Goal: Transaction & Acquisition: Purchase product/service

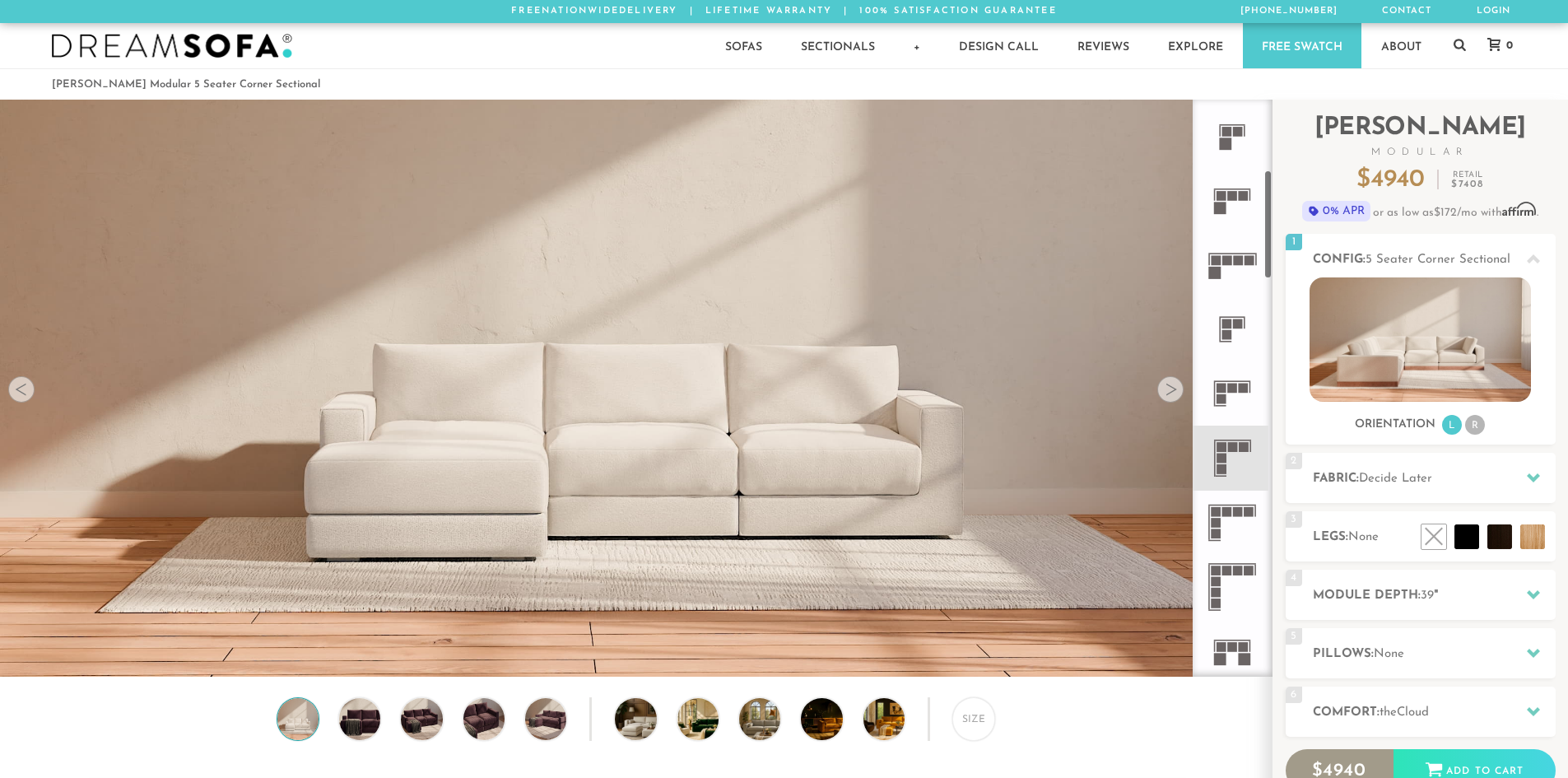
scroll to position [384, 0]
click at [1225, 507] on rect at bounding box center [1227, 511] width 10 height 10
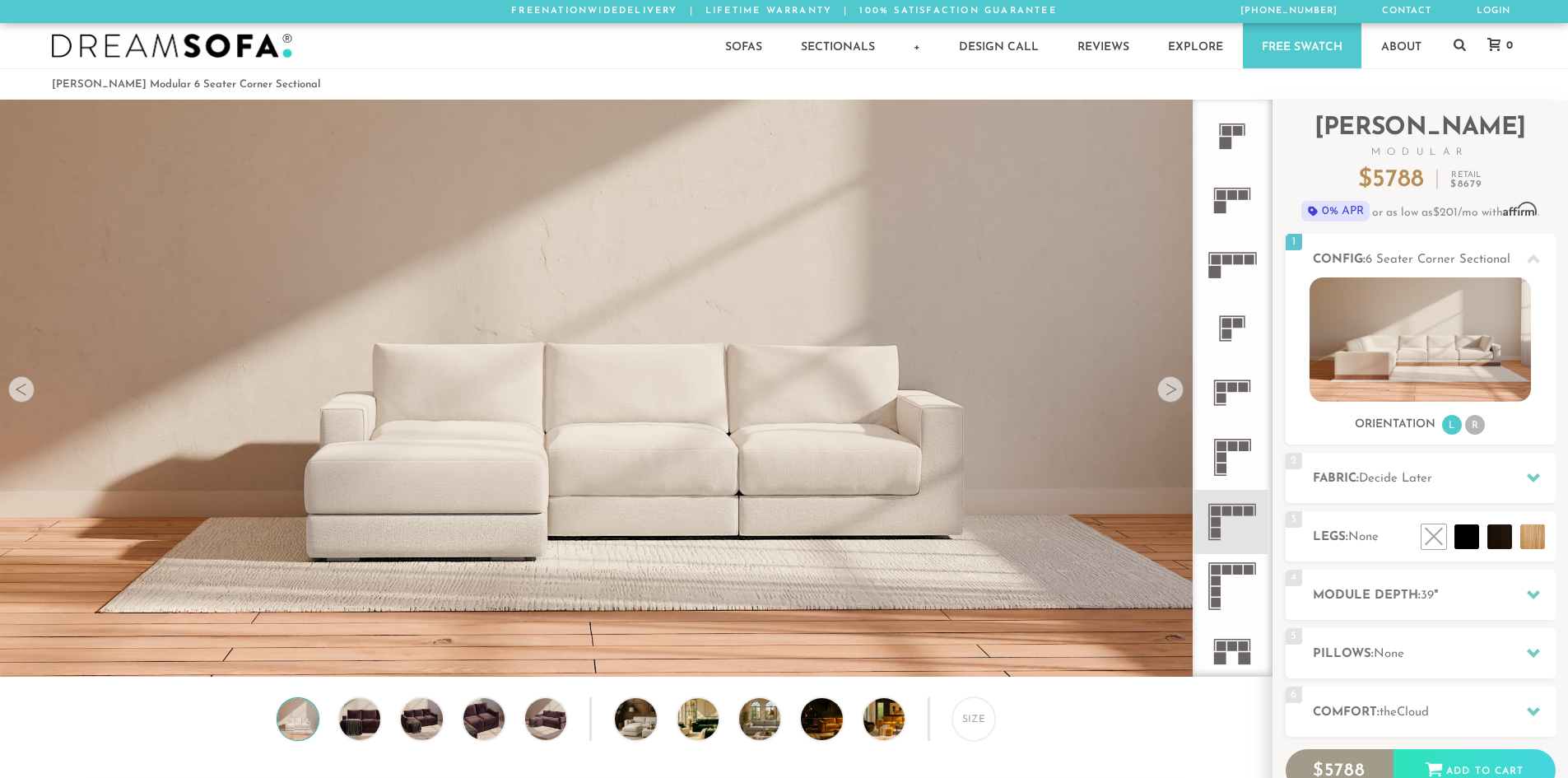
click at [1218, 518] on rect at bounding box center [1216, 522] width 10 height 10
click at [1167, 395] on div at bounding box center [1170, 389] width 26 height 26
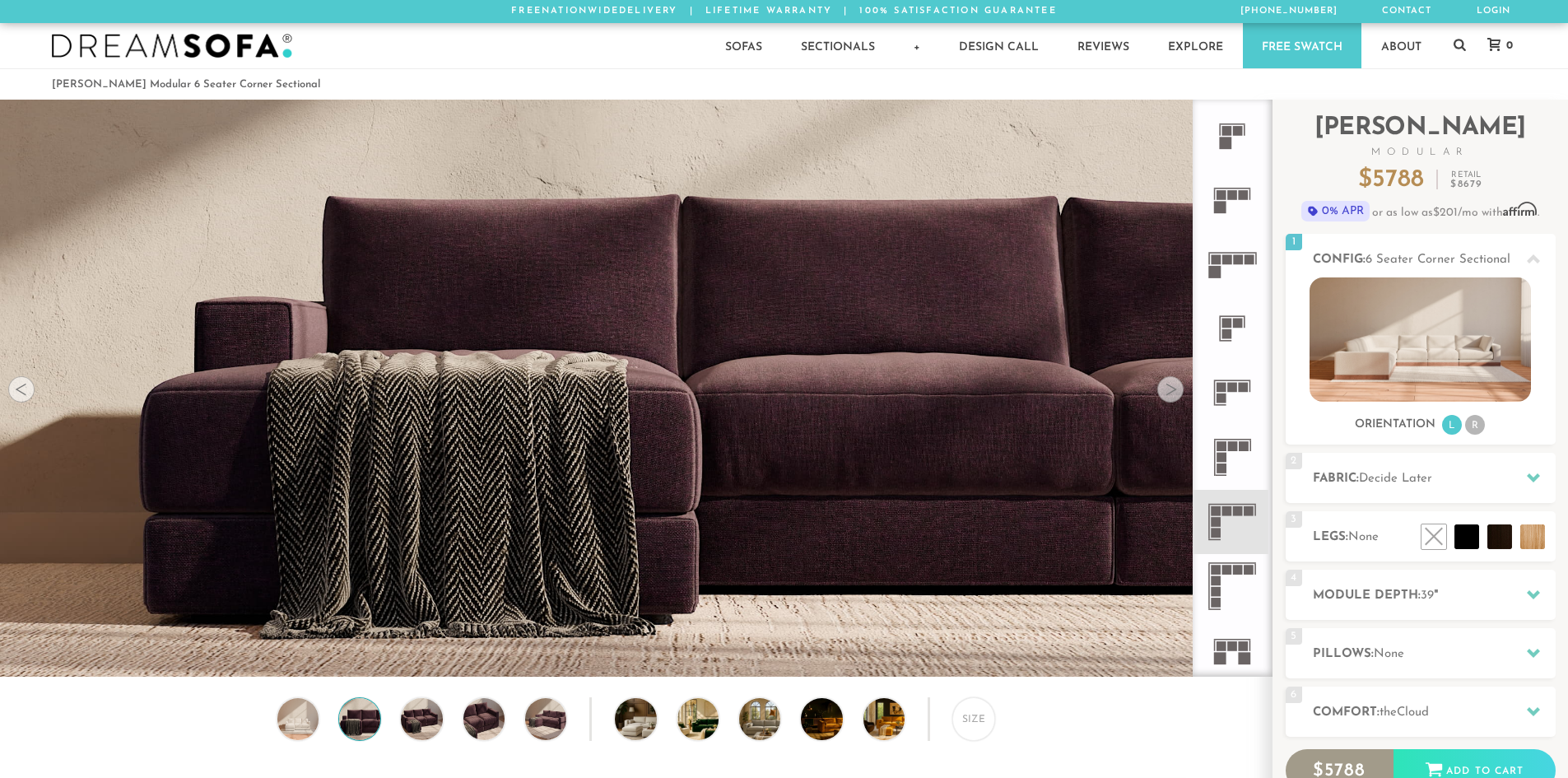
click at [1168, 395] on div at bounding box center [1170, 389] width 26 height 26
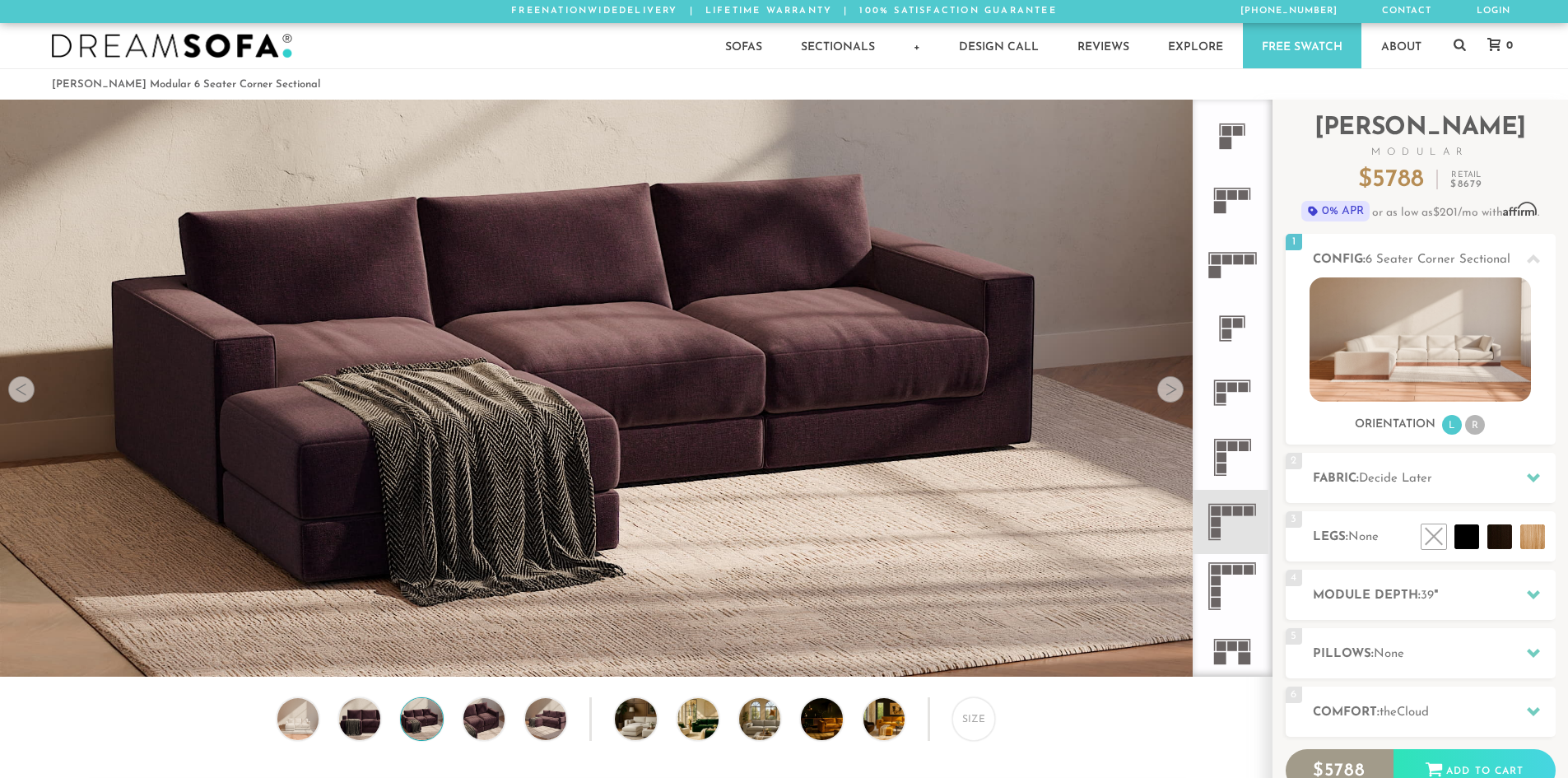
click at [1168, 395] on div at bounding box center [1170, 389] width 26 height 26
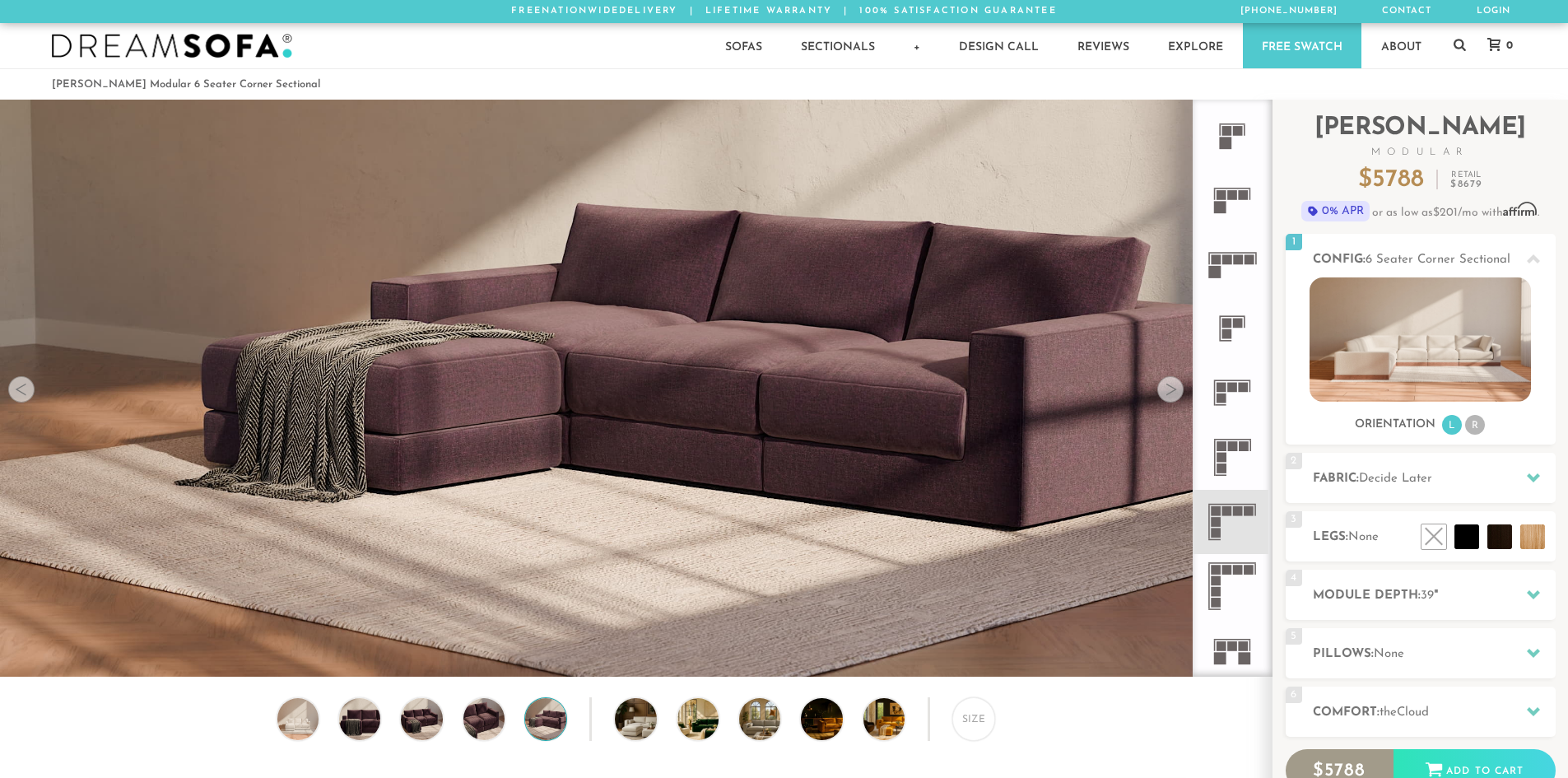
click at [1168, 395] on div at bounding box center [1170, 389] width 26 height 26
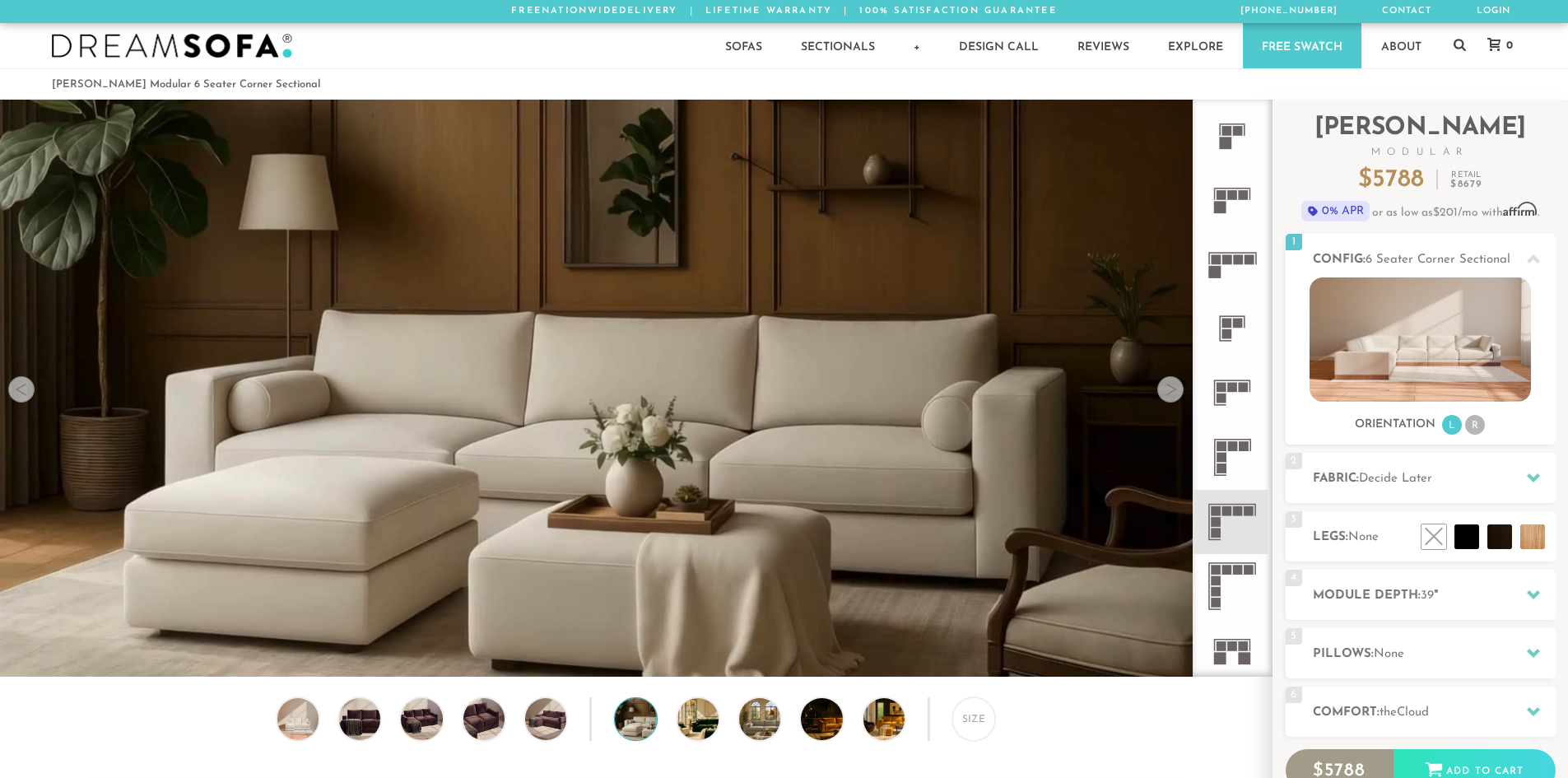
click at [1168, 395] on div at bounding box center [1170, 389] width 26 height 26
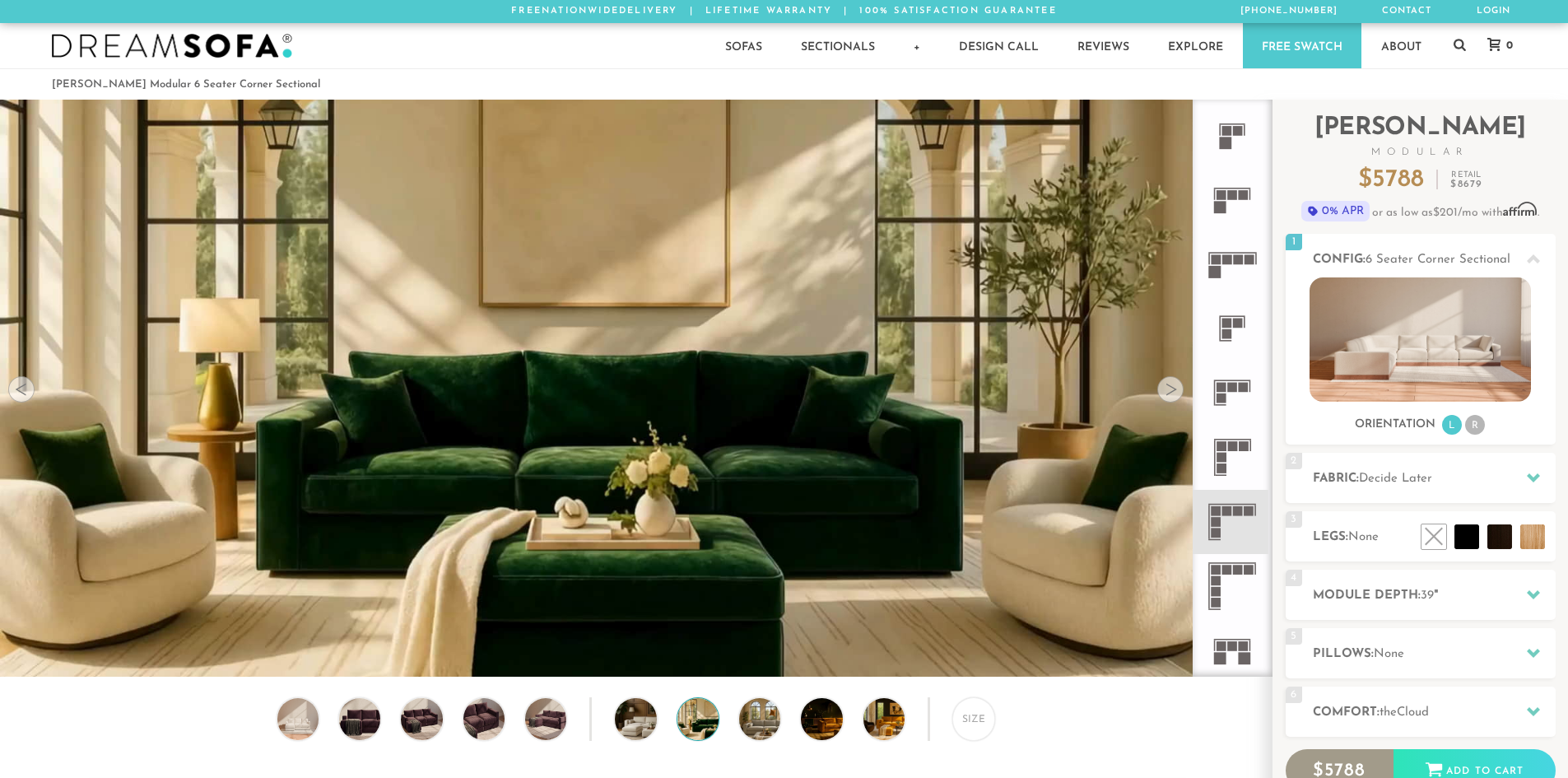
click at [1168, 395] on div at bounding box center [1170, 389] width 26 height 26
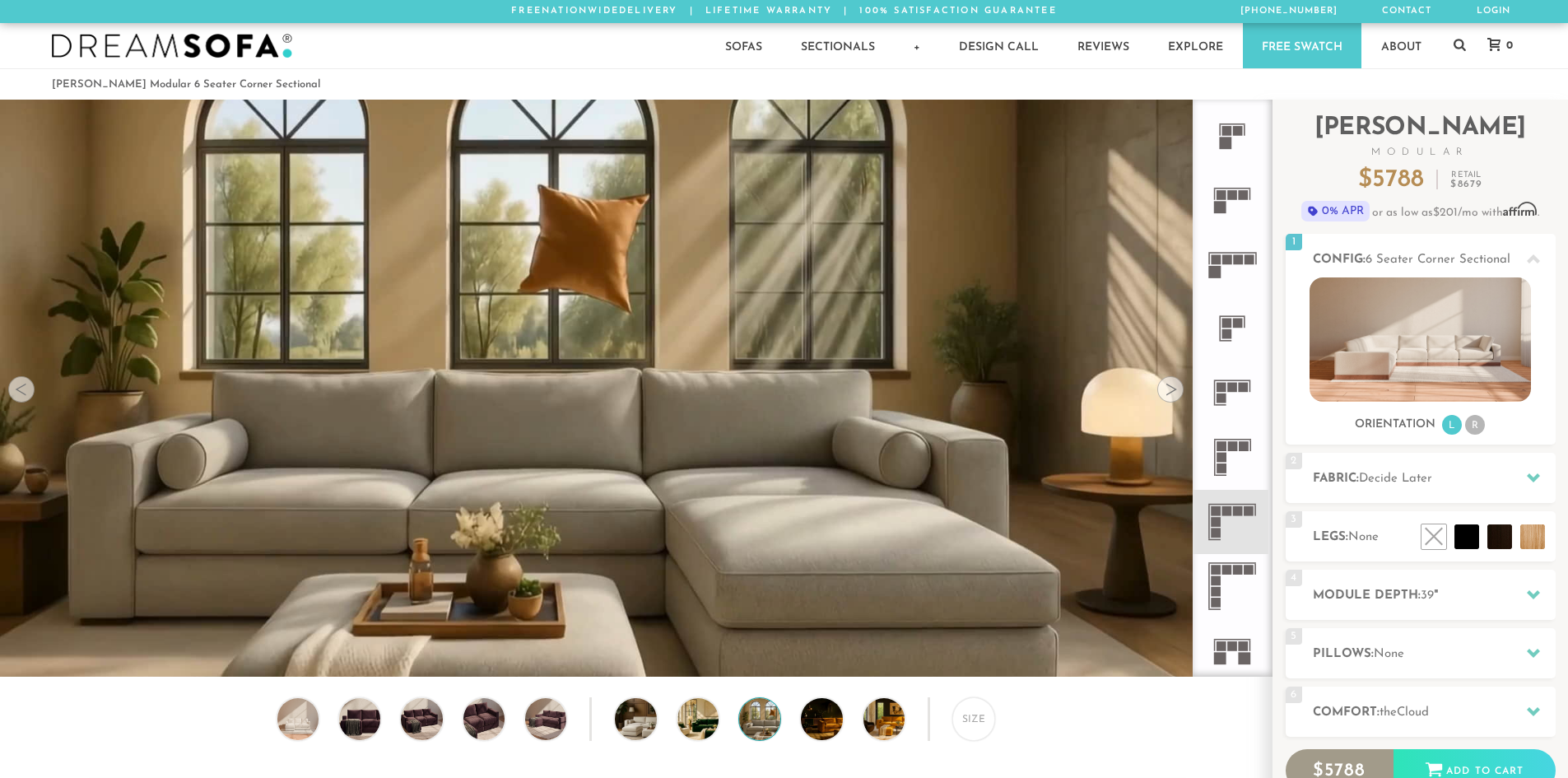
click at [1168, 395] on div at bounding box center [1170, 389] width 26 height 26
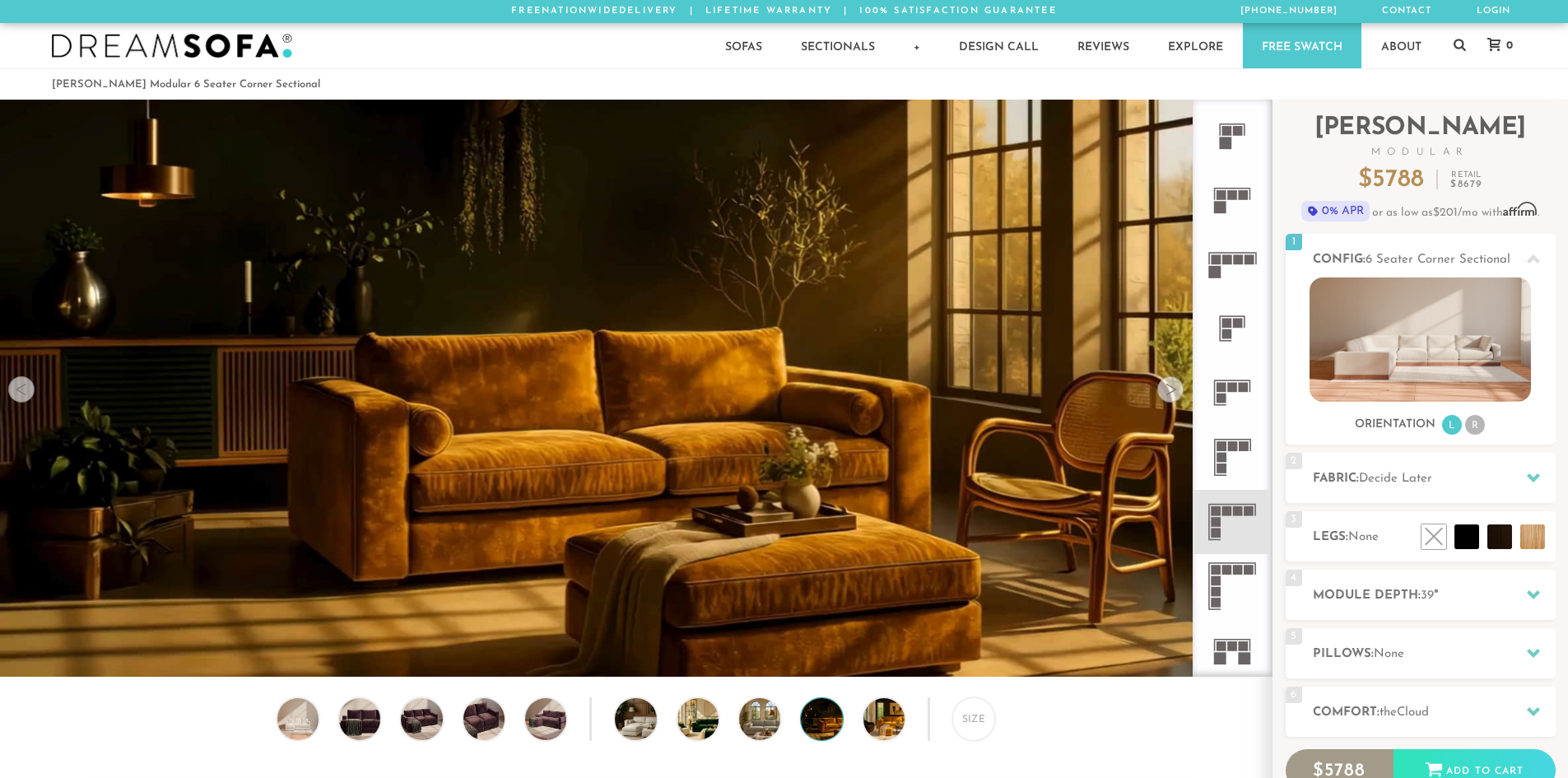
click at [1168, 395] on div at bounding box center [1170, 389] width 26 height 26
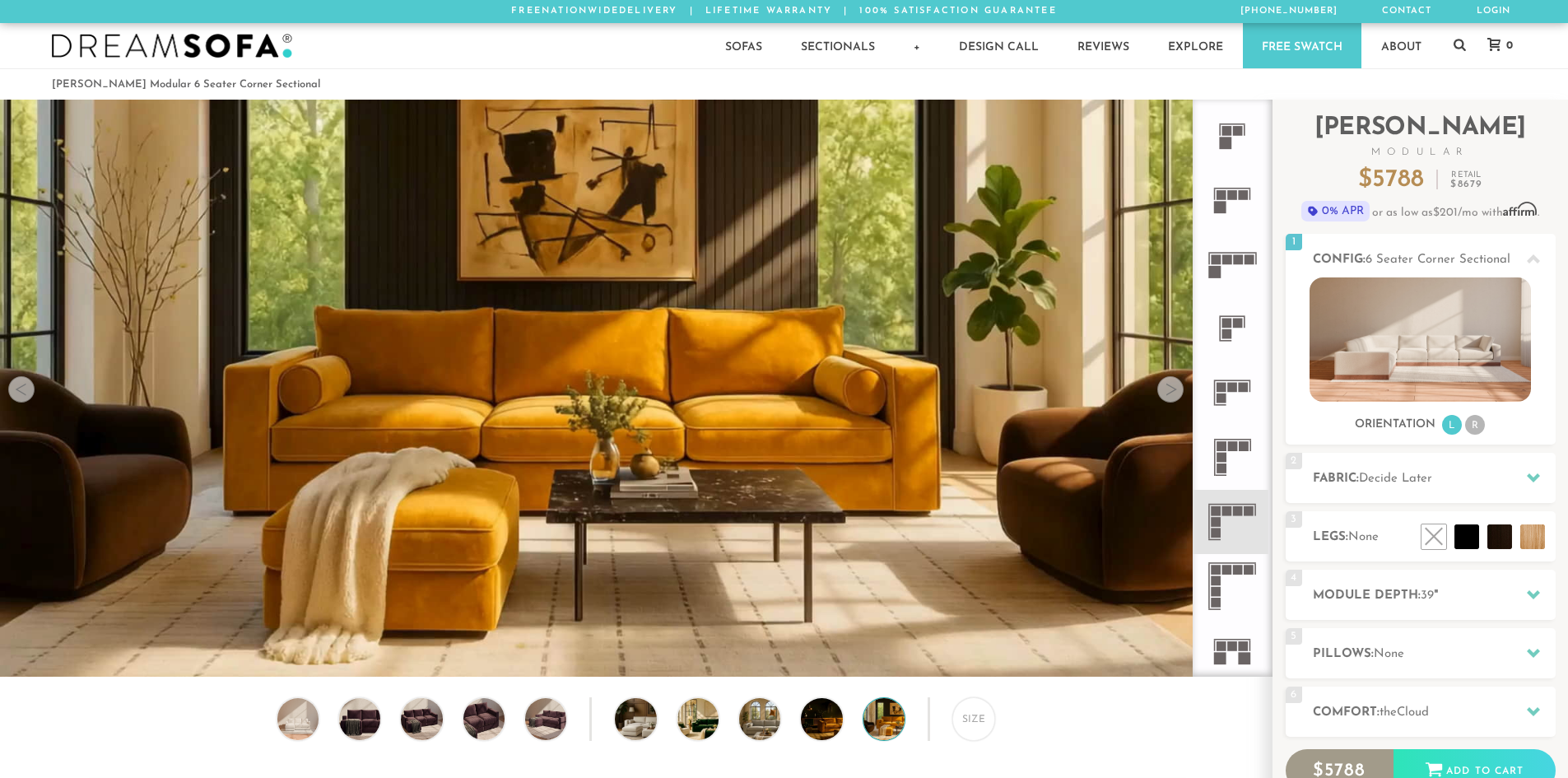
click at [1169, 395] on div at bounding box center [1170, 389] width 26 height 26
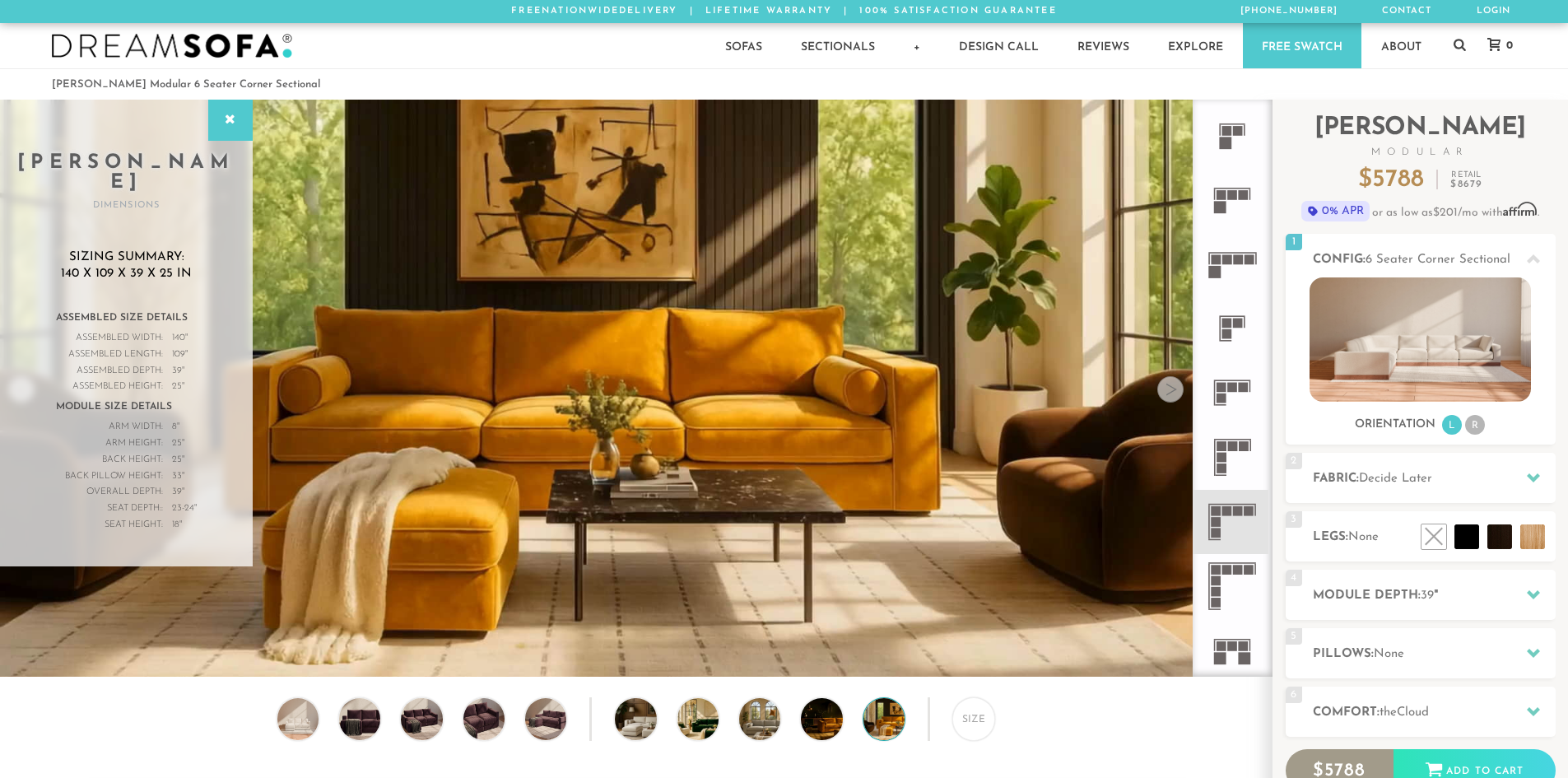
click at [1169, 395] on div at bounding box center [1170, 389] width 26 height 26
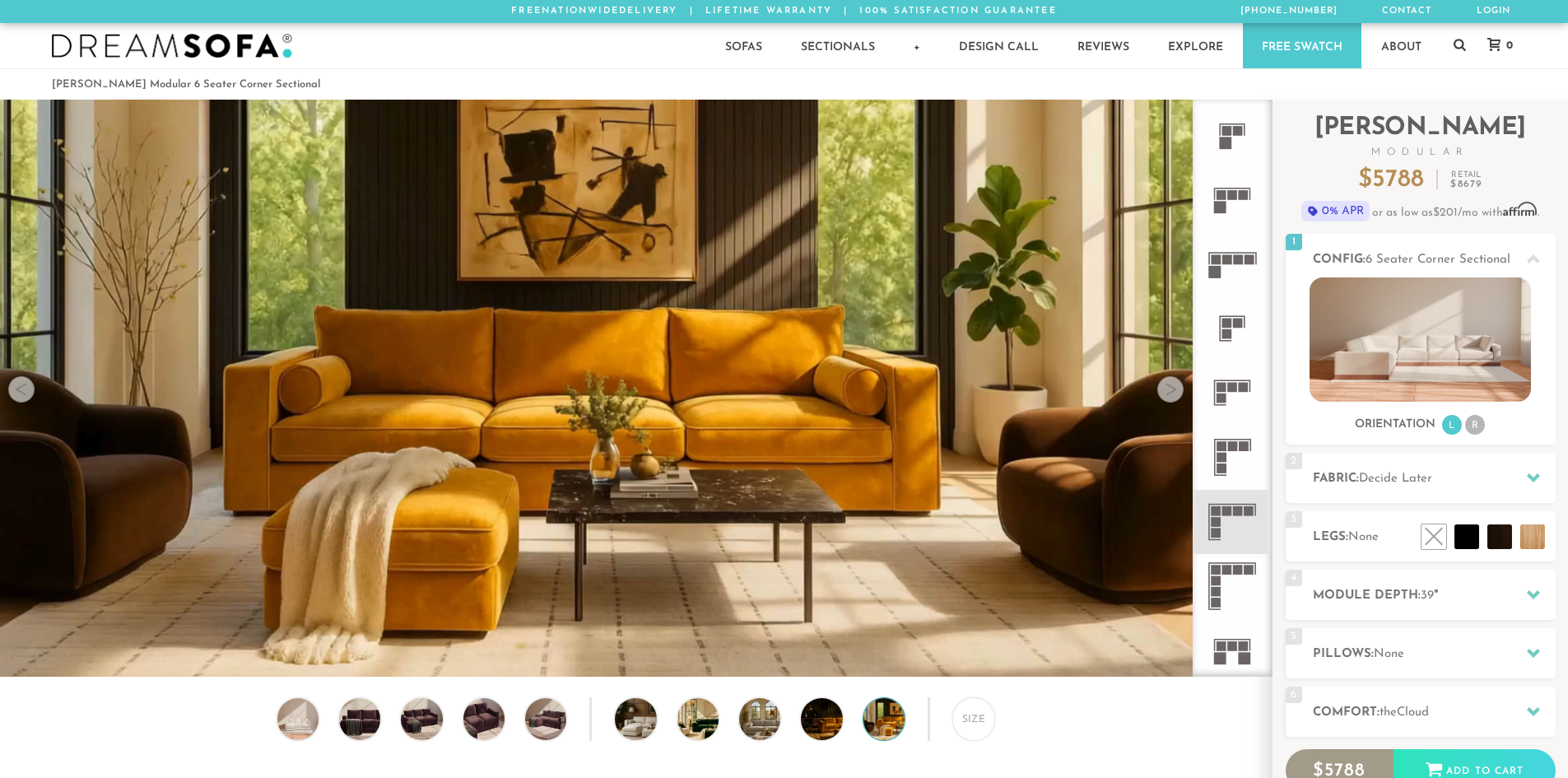
click at [1169, 395] on div at bounding box center [1170, 389] width 26 height 26
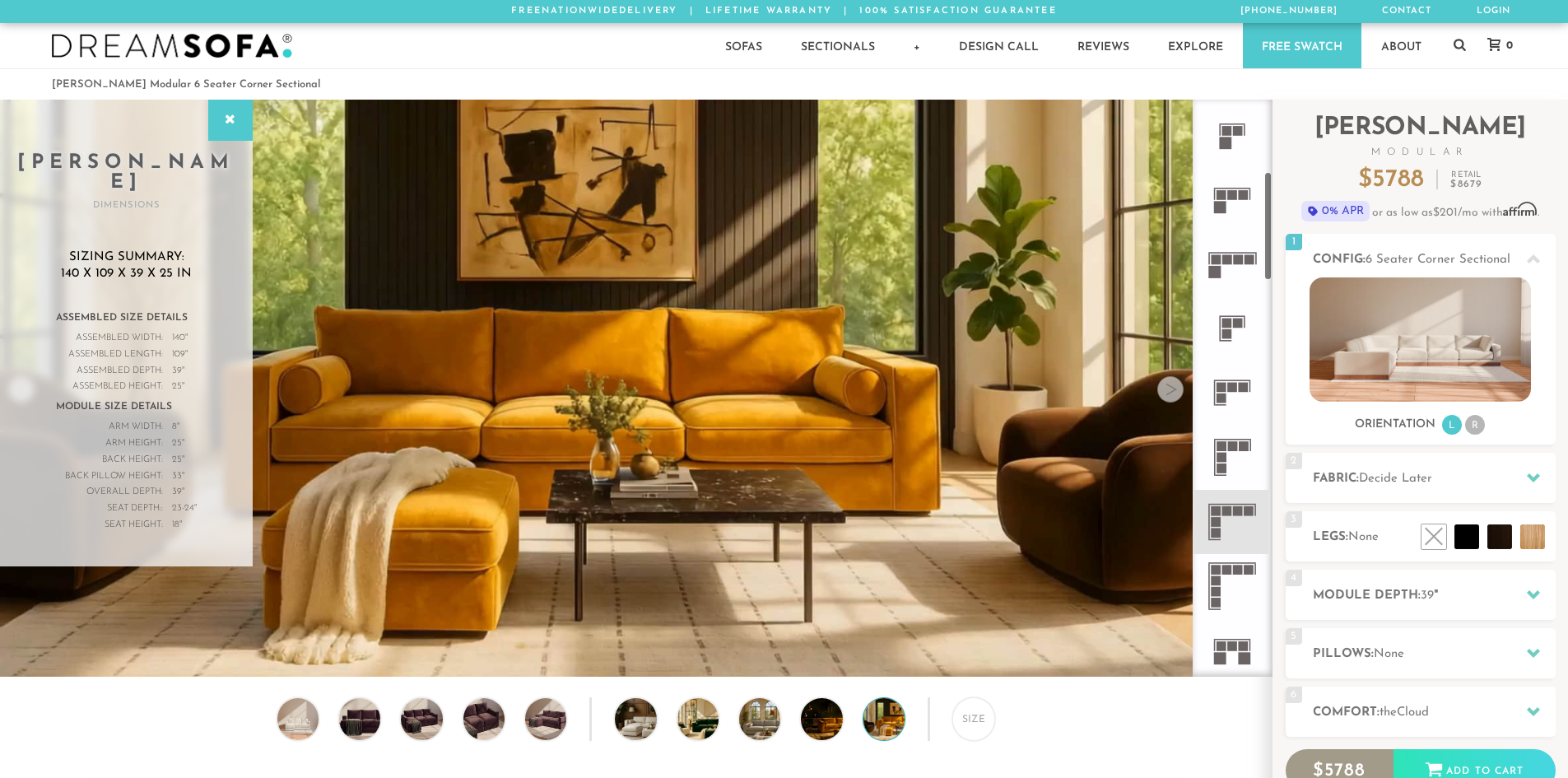
click at [1231, 511] on rect at bounding box center [1227, 511] width 10 height 10
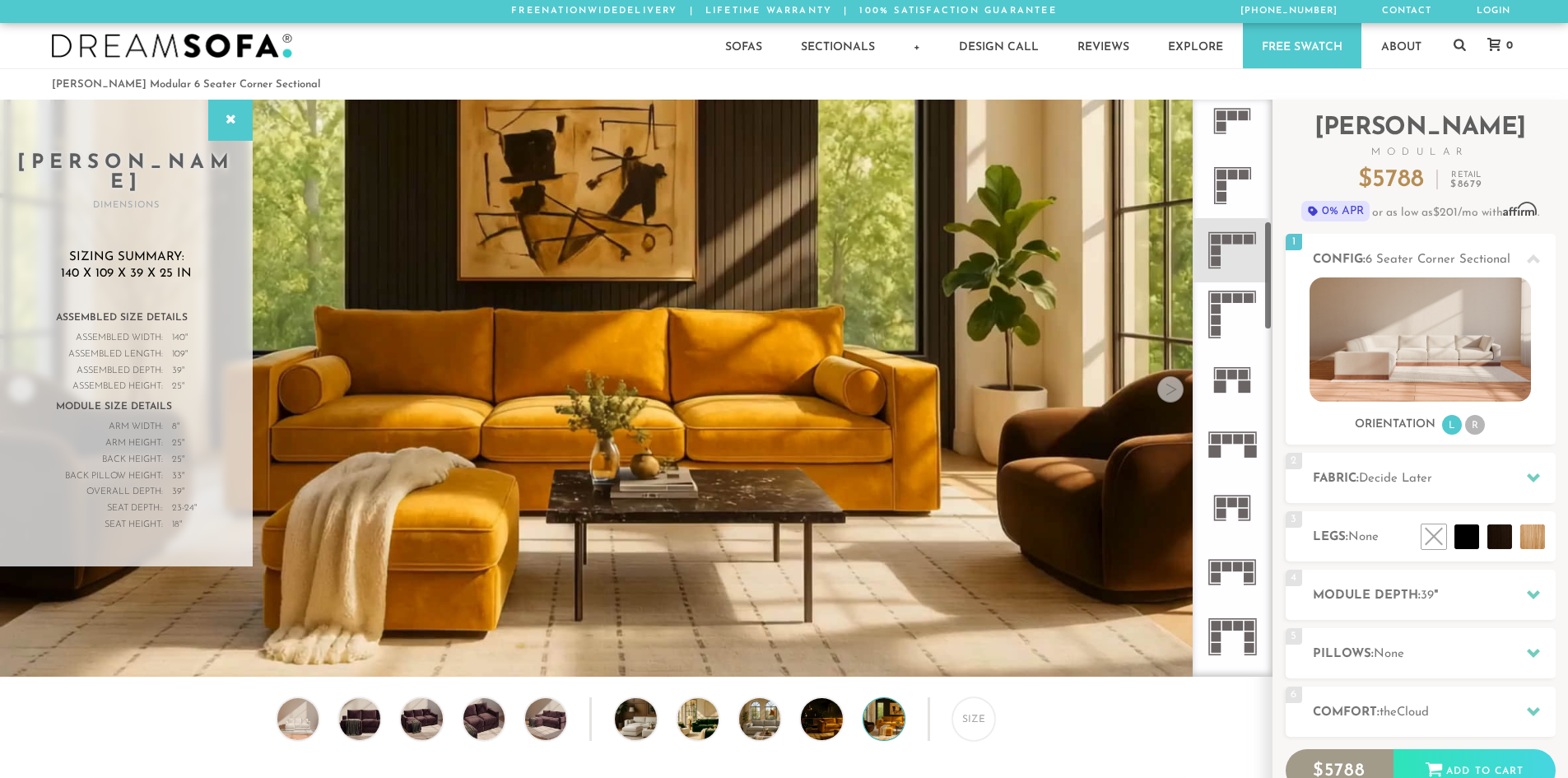
scroll to position [641, 0]
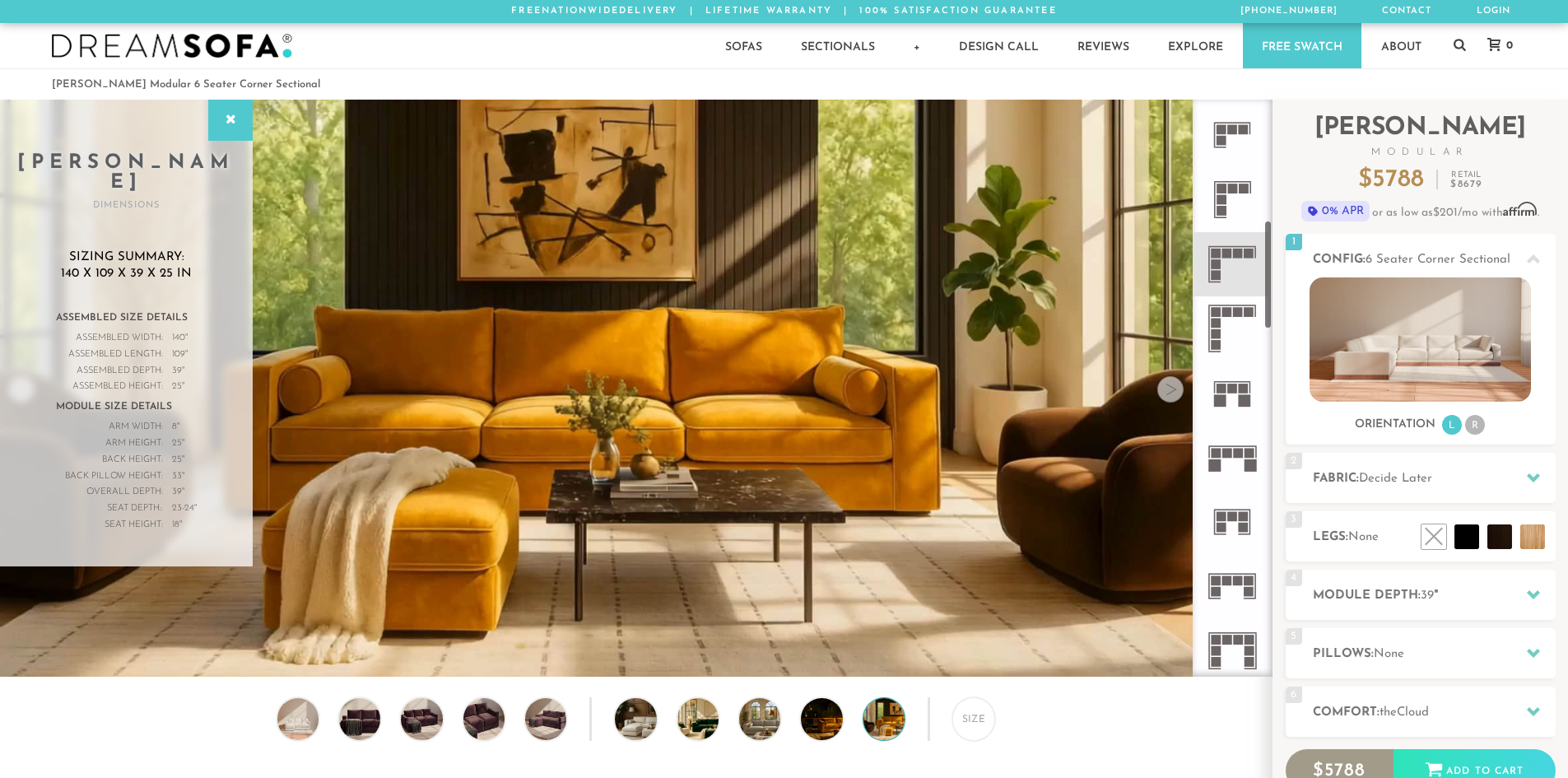
click at [1226, 263] on icon at bounding box center [1232, 264] width 64 height 64
click at [1511, 481] on h2 "Fabric: Decide Later" at bounding box center [1434, 479] width 243 height 19
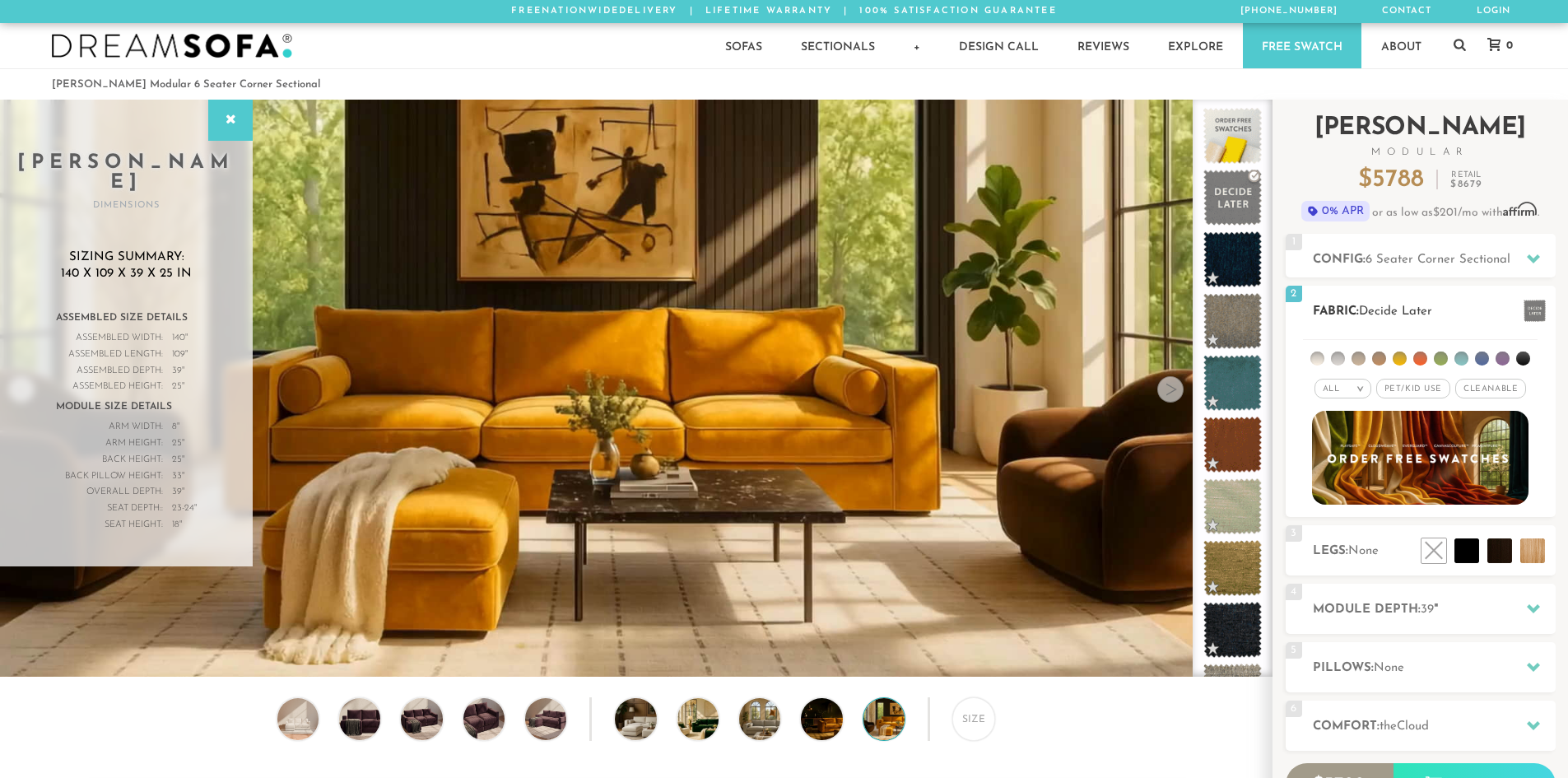
click at [1318, 359] on li at bounding box center [1317, 358] width 14 height 14
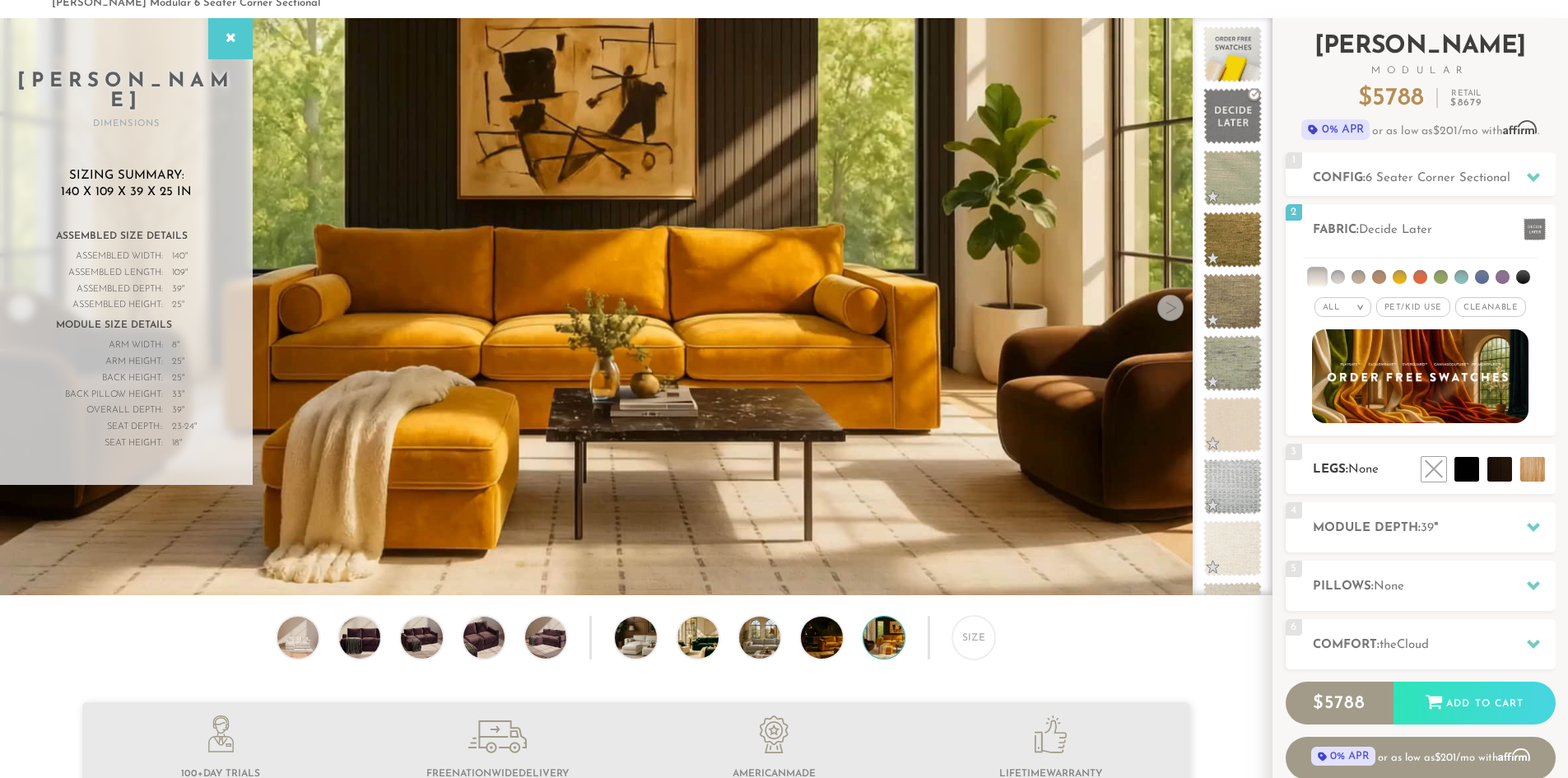
scroll to position [83, 0]
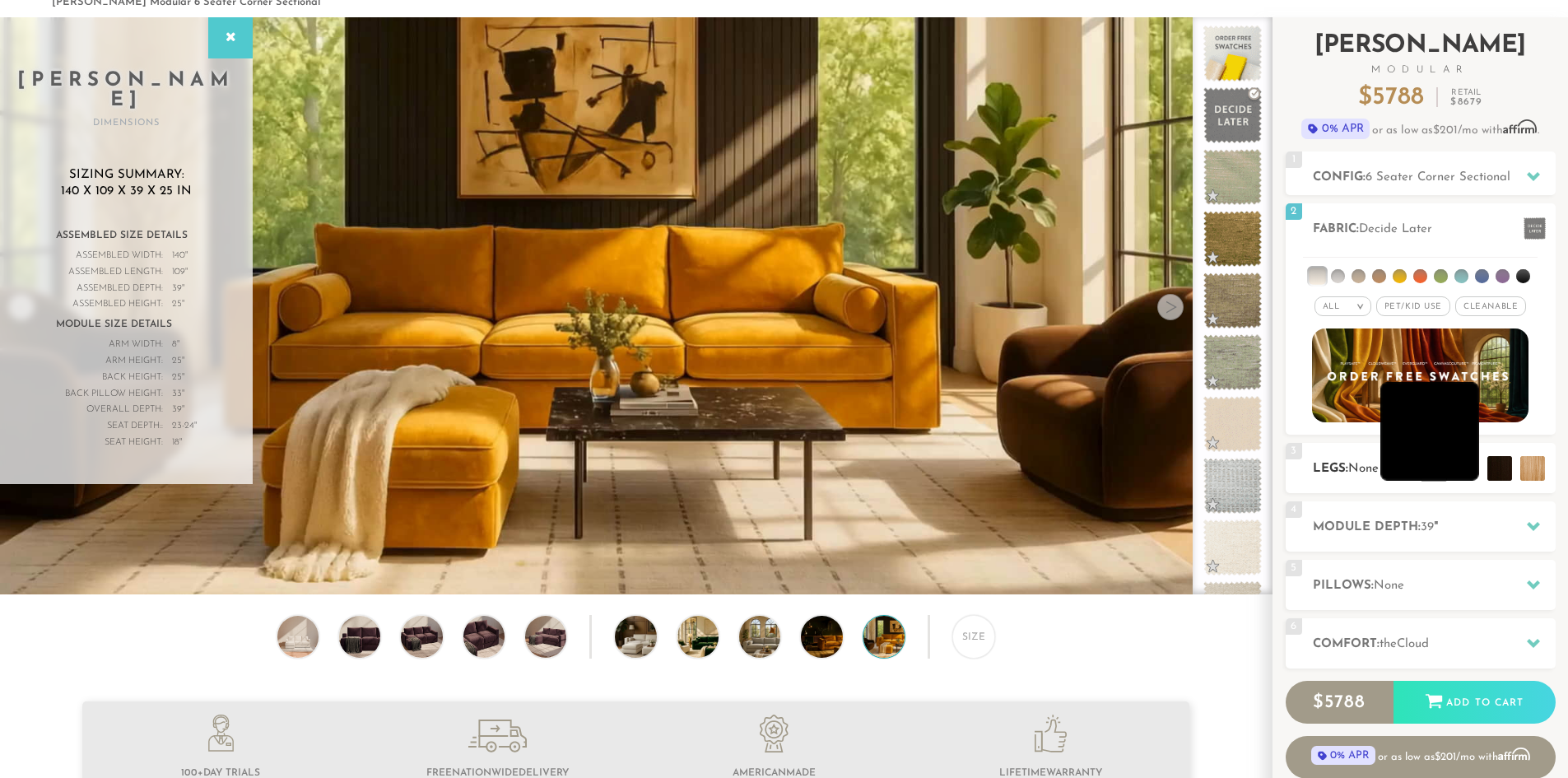
click at [1467, 465] on li at bounding box center [1429, 431] width 99 height 99
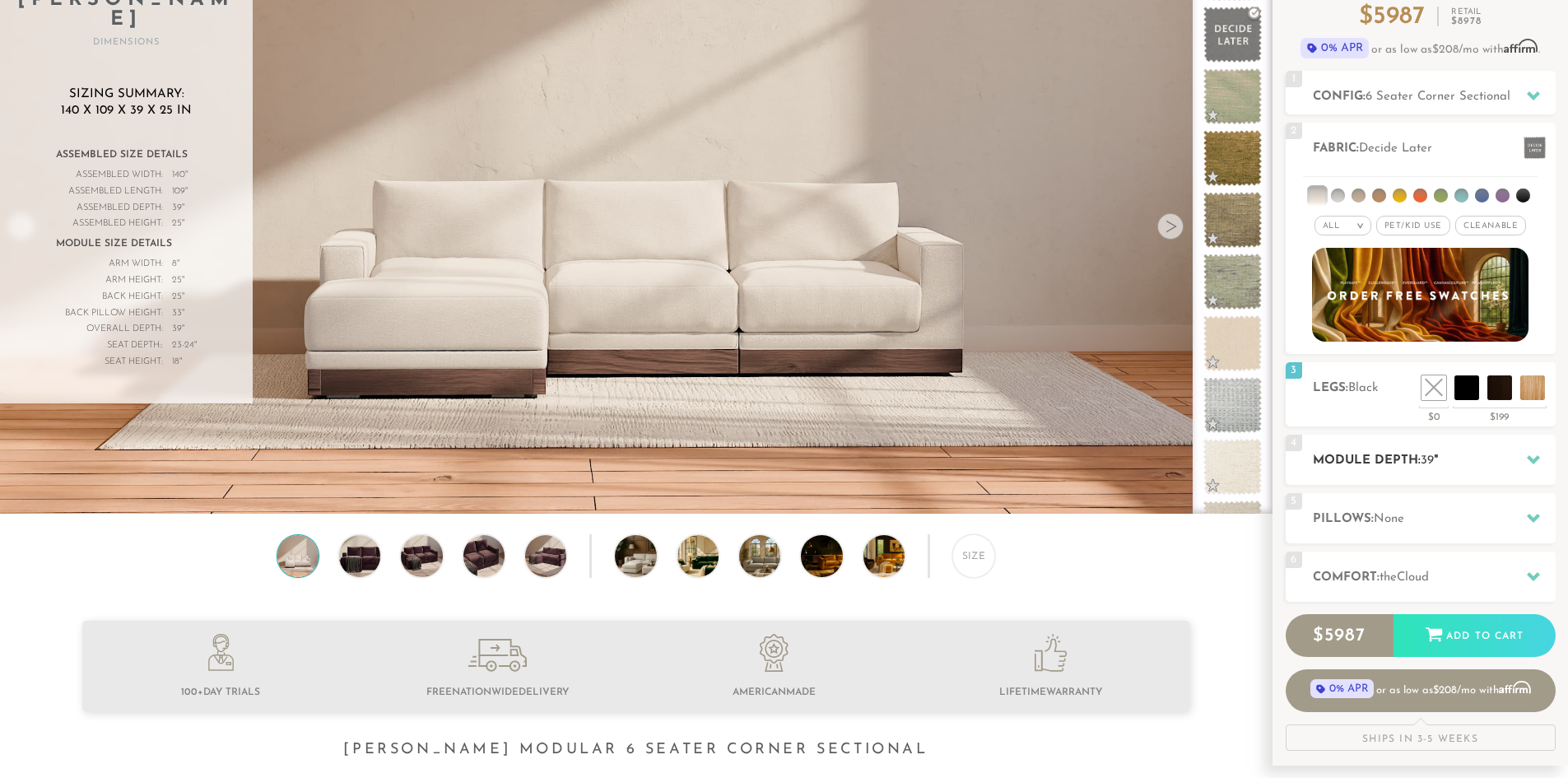
scroll to position [164, 0]
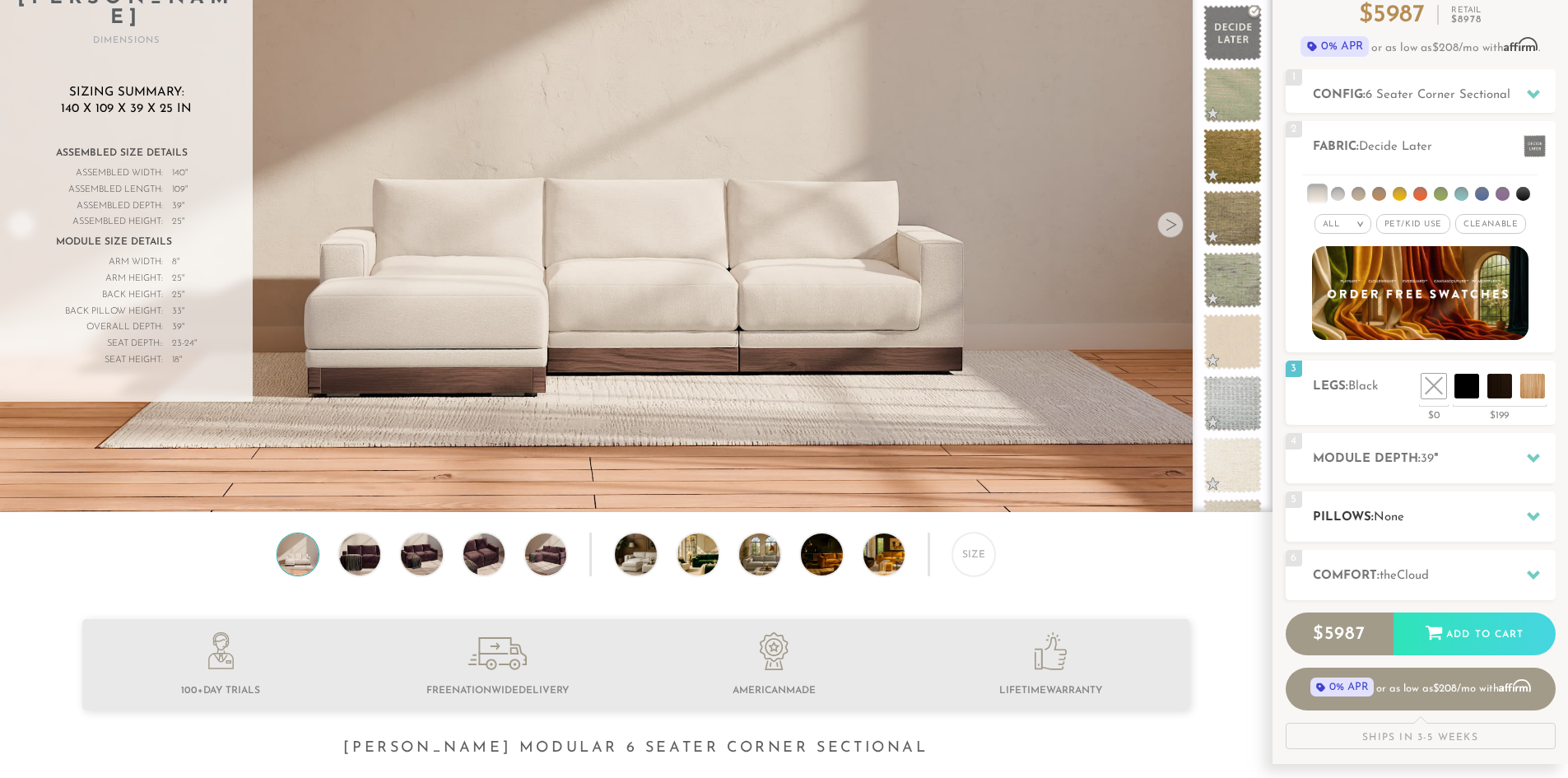
click at [1434, 513] on h2 "Pillows: None" at bounding box center [1434, 517] width 243 height 19
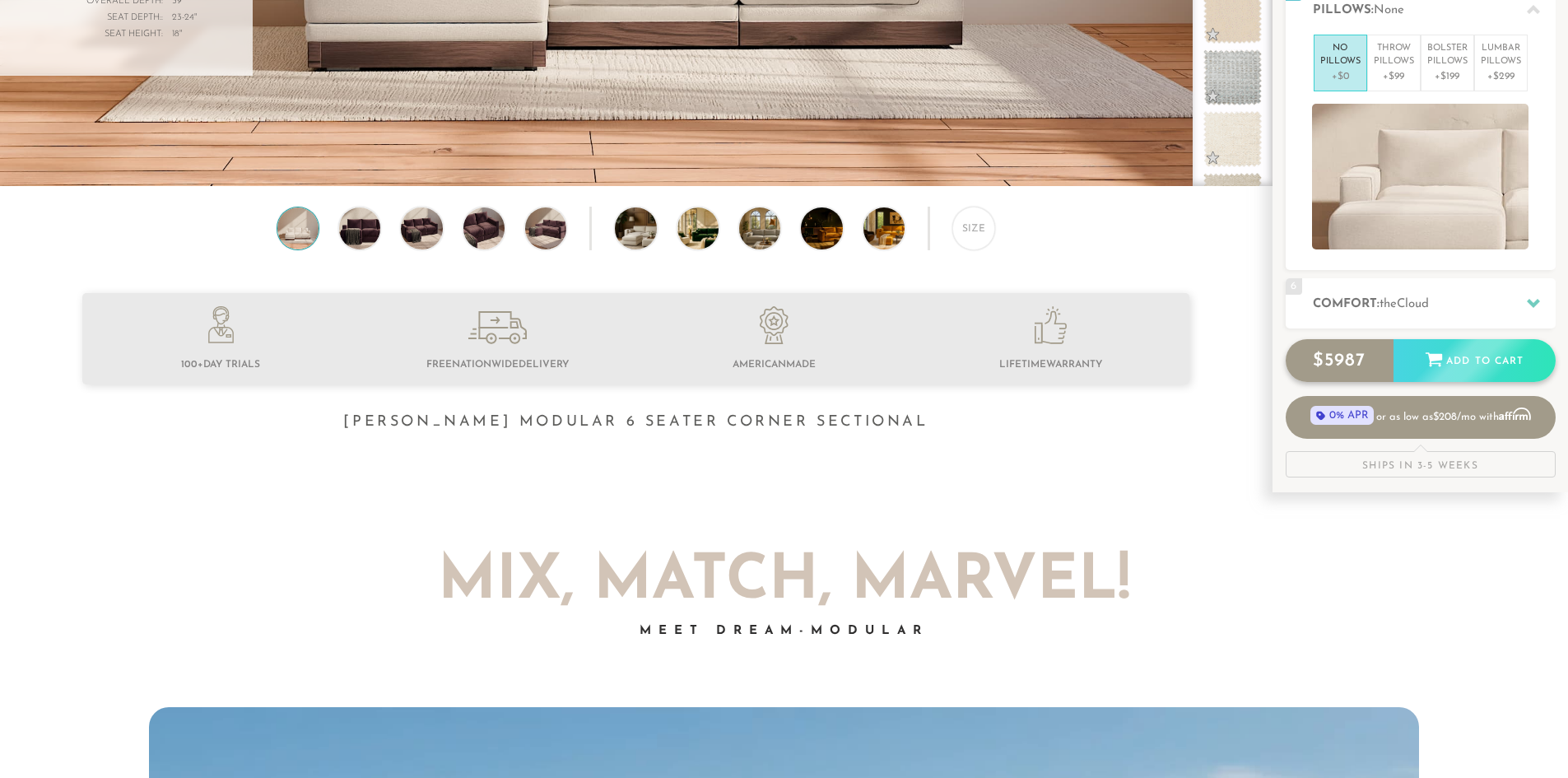
scroll to position [497, 0]
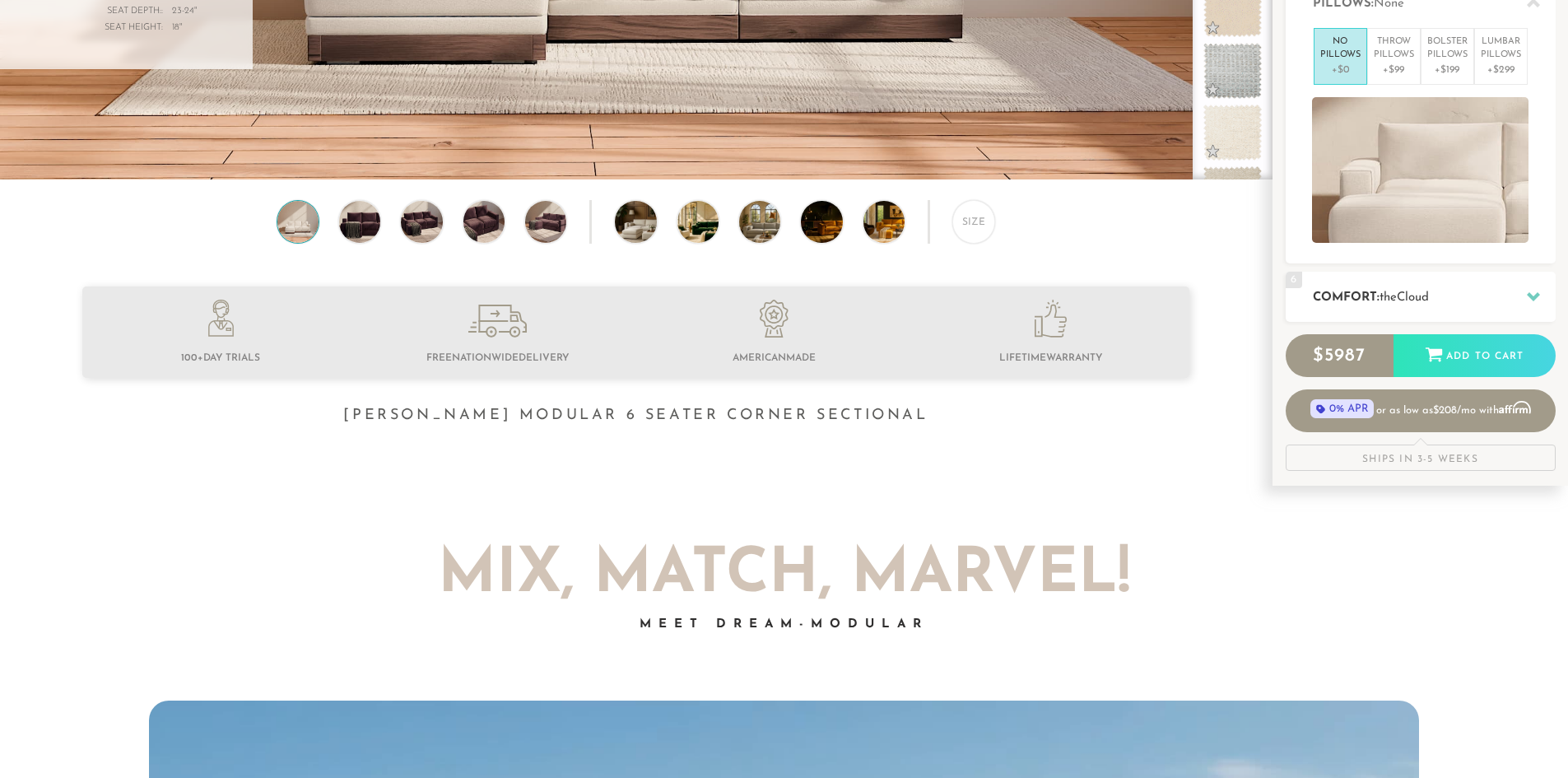
click at [1396, 296] on span "the" at bounding box center [1388, 297] width 17 height 12
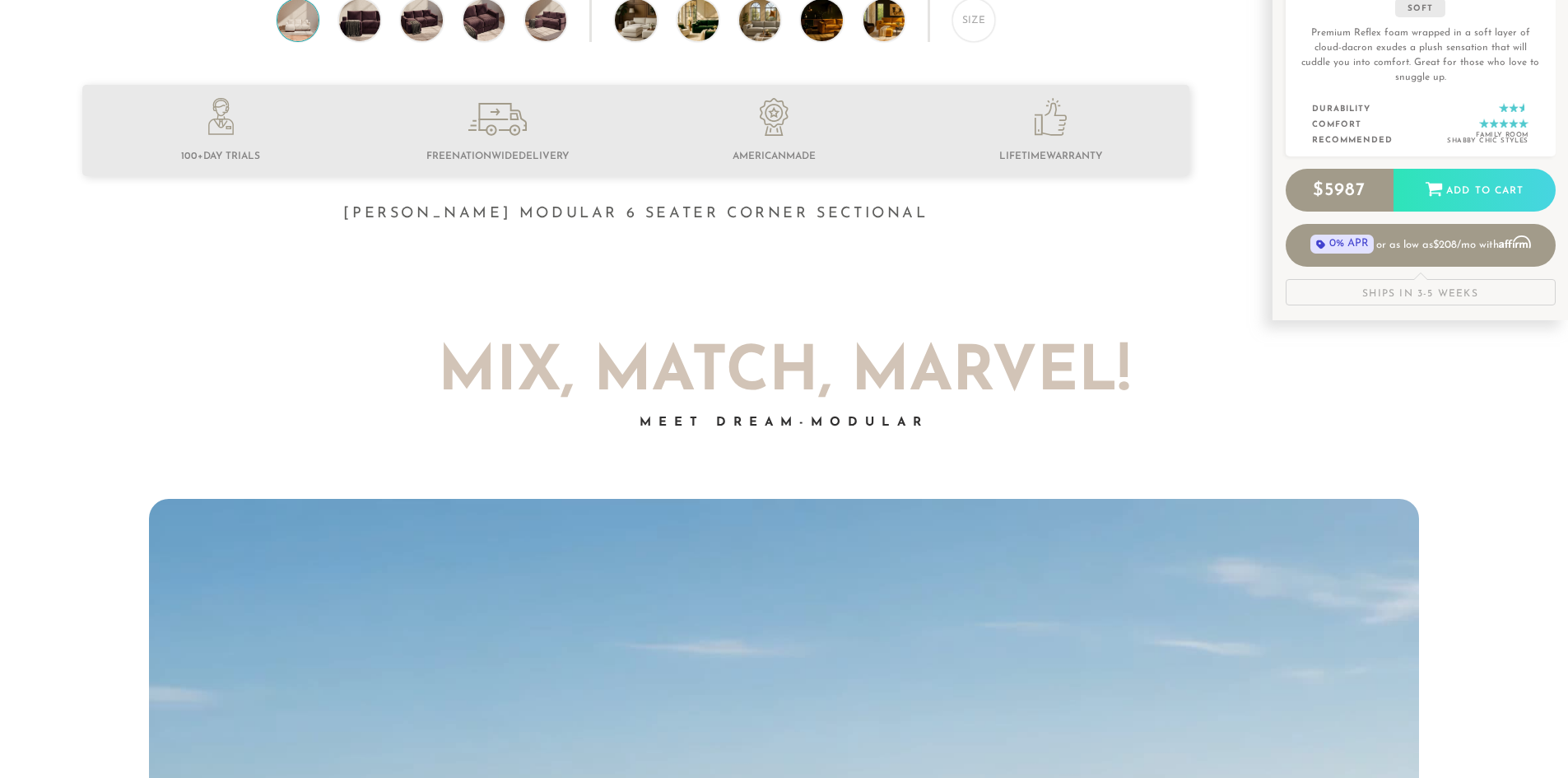
scroll to position [0, 0]
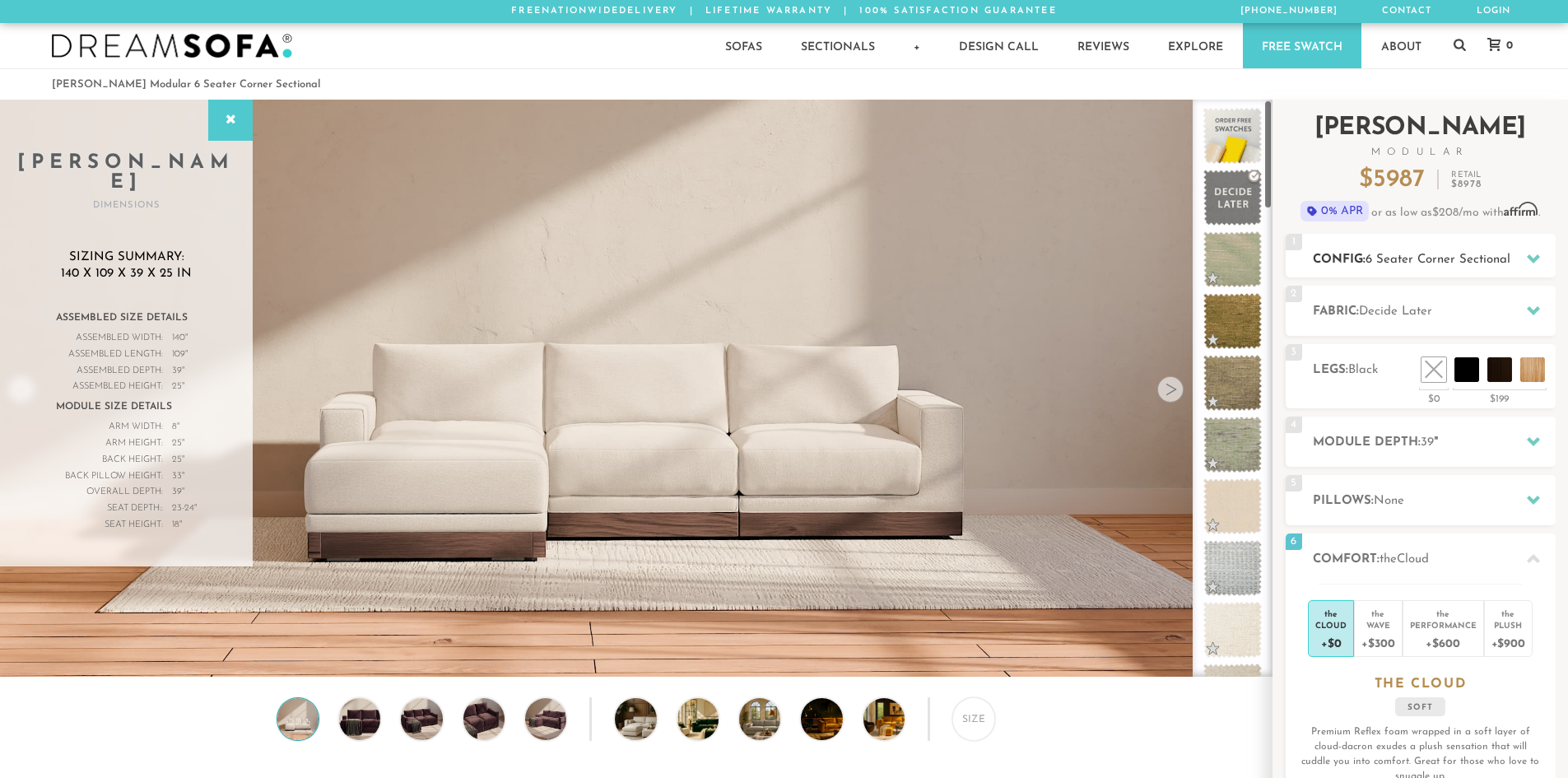
click at [1360, 254] on h2 "Config: 6 Seater Corner Sectional" at bounding box center [1434, 260] width 243 height 19
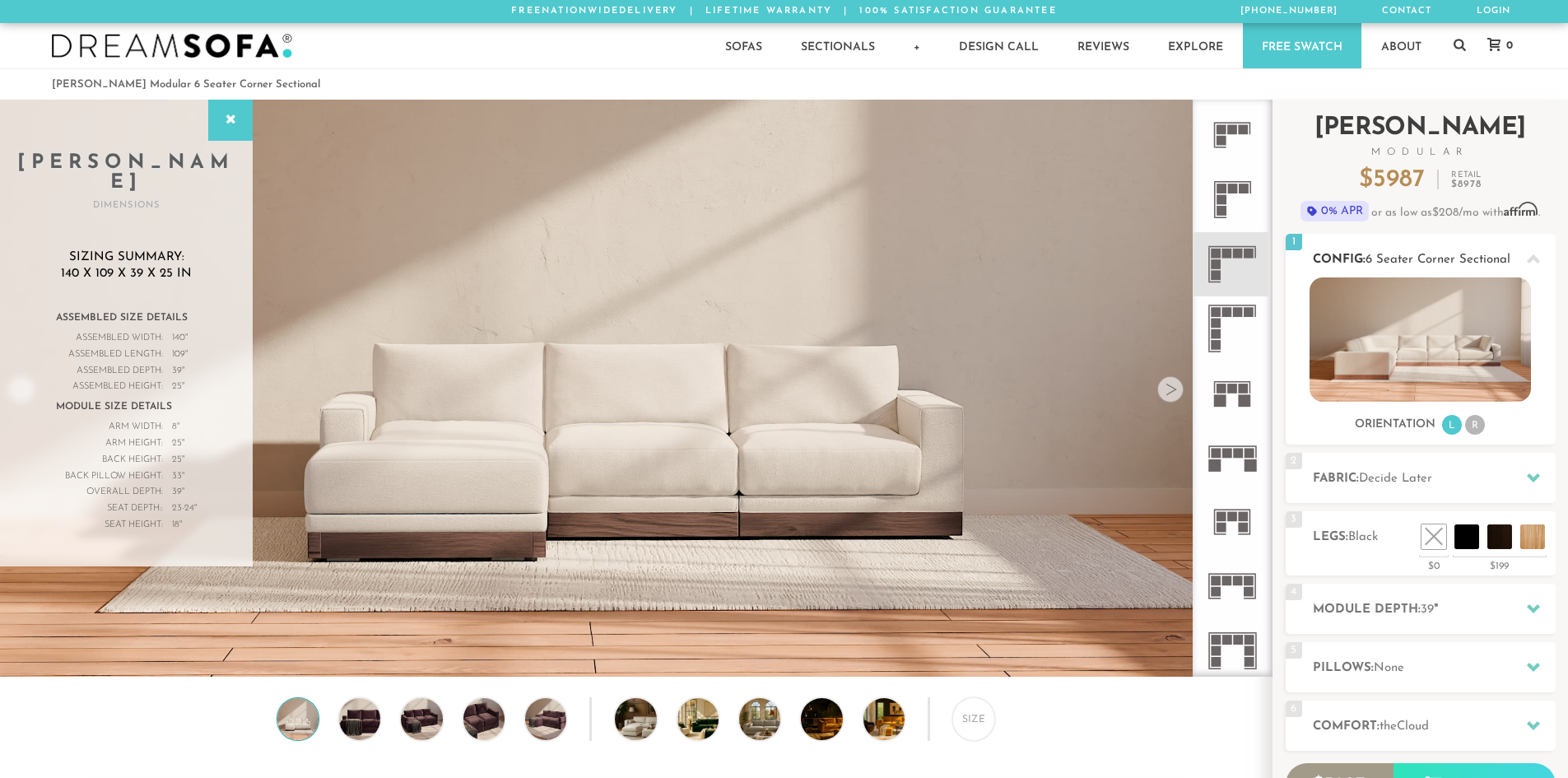
click at [1474, 424] on li "R" at bounding box center [1474, 424] width 20 height 20
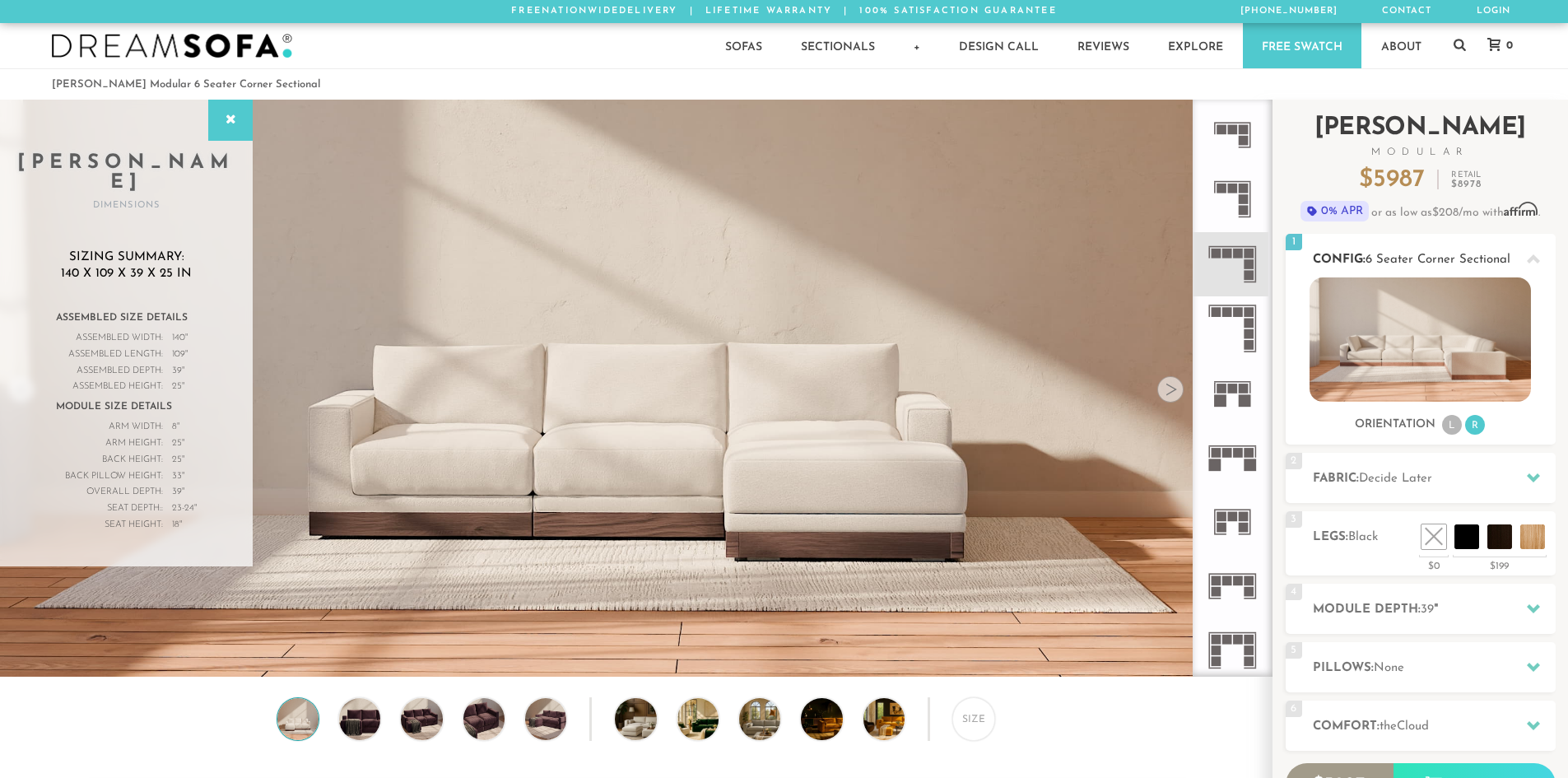
click at [1413, 331] on img at bounding box center [1420, 340] width 221 height 124
click at [1437, 308] on img at bounding box center [1420, 340] width 221 height 124
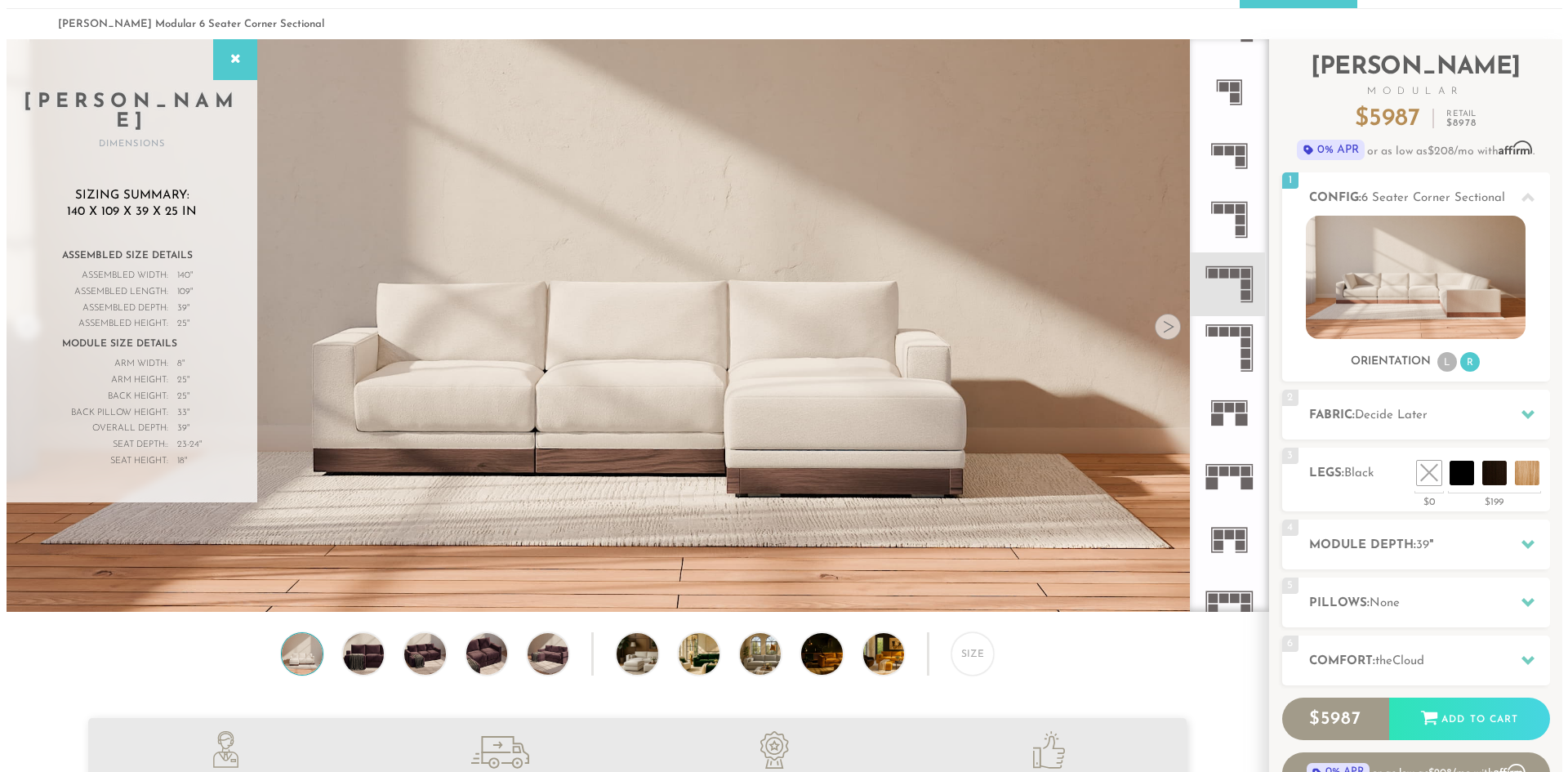
scroll to position [55, 0]
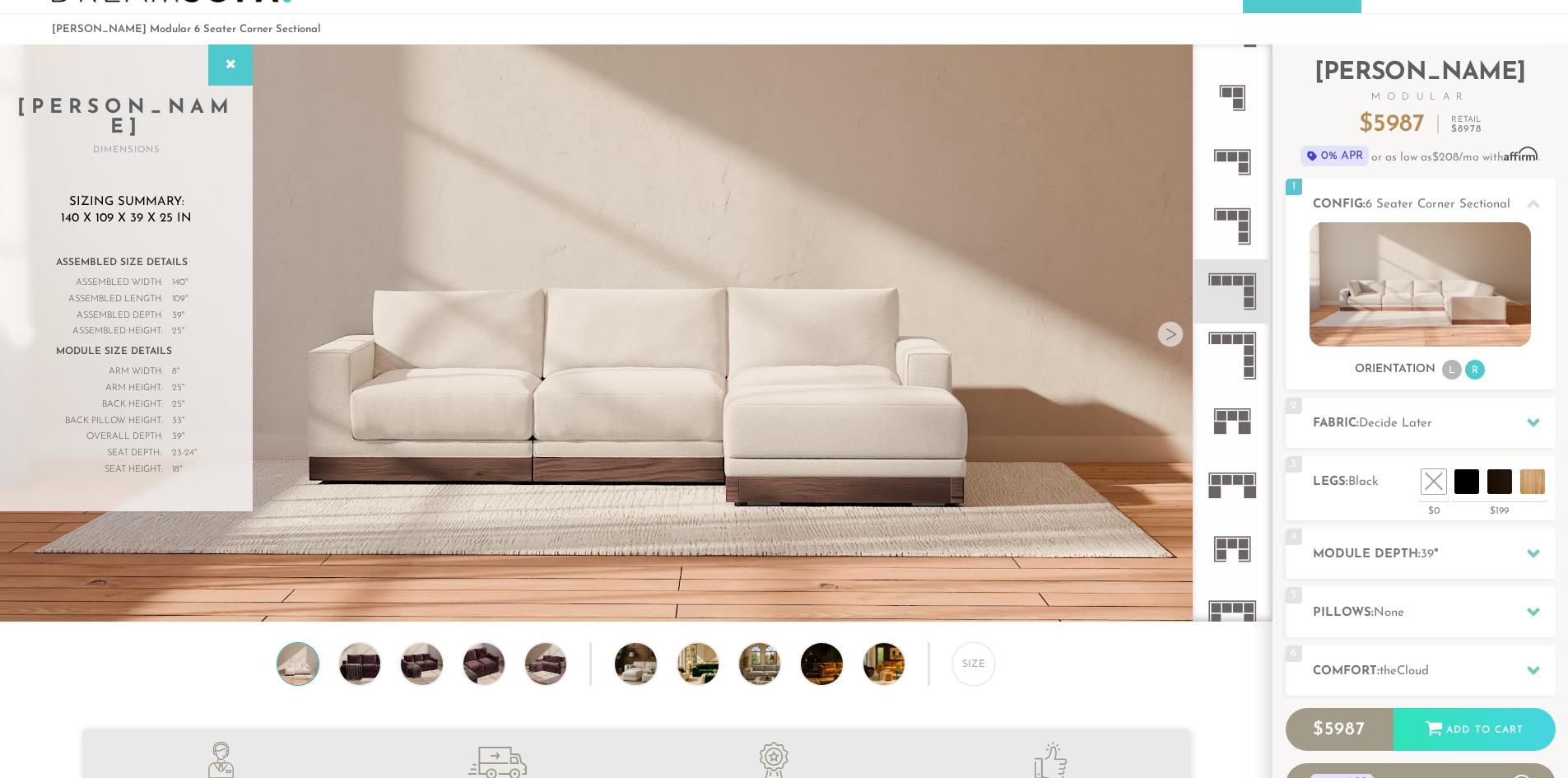
click at [1153, 333] on img at bounding box center [635, 155] width 1271 height 424
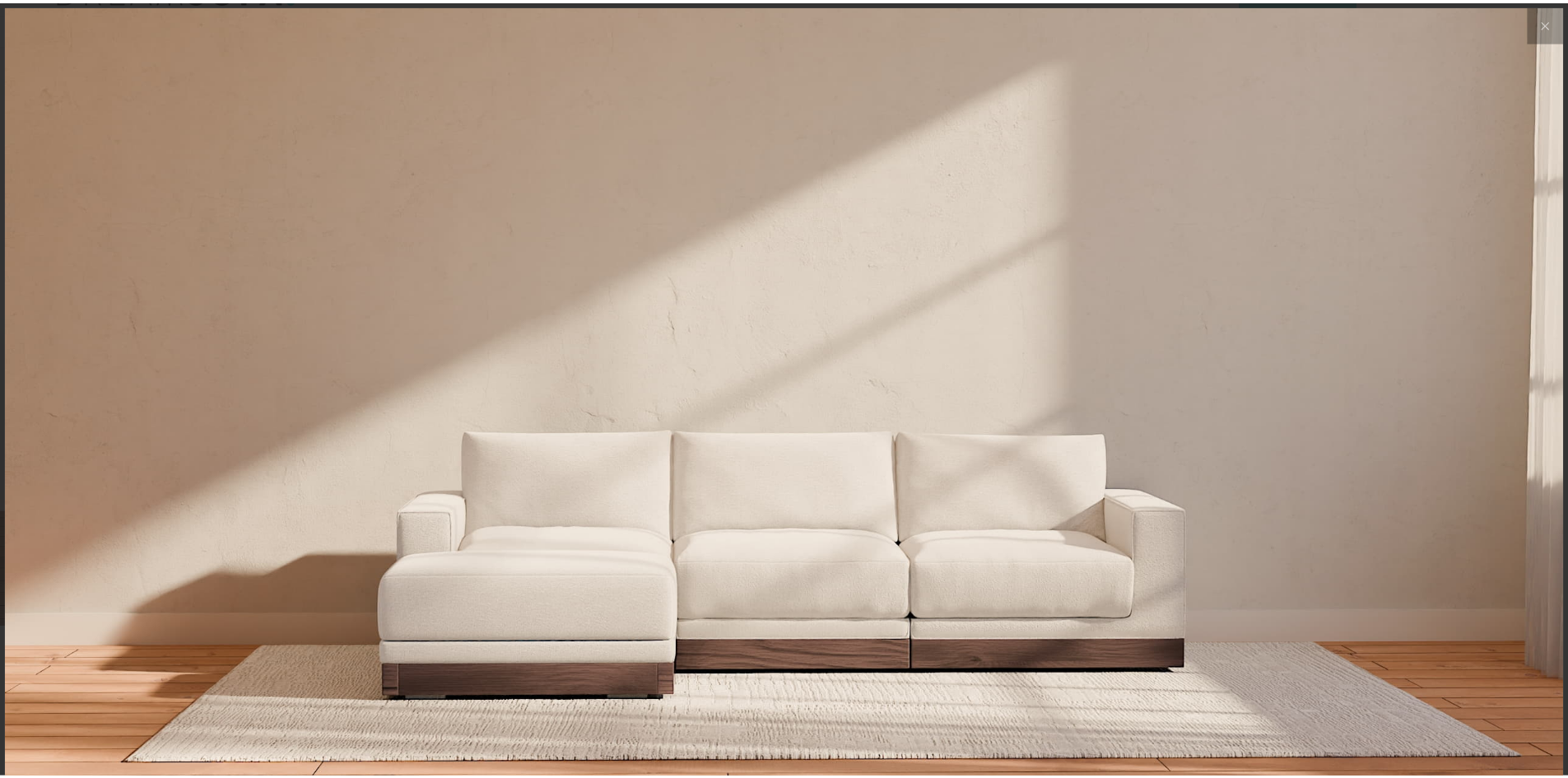
scroll to position [19468, 1568]
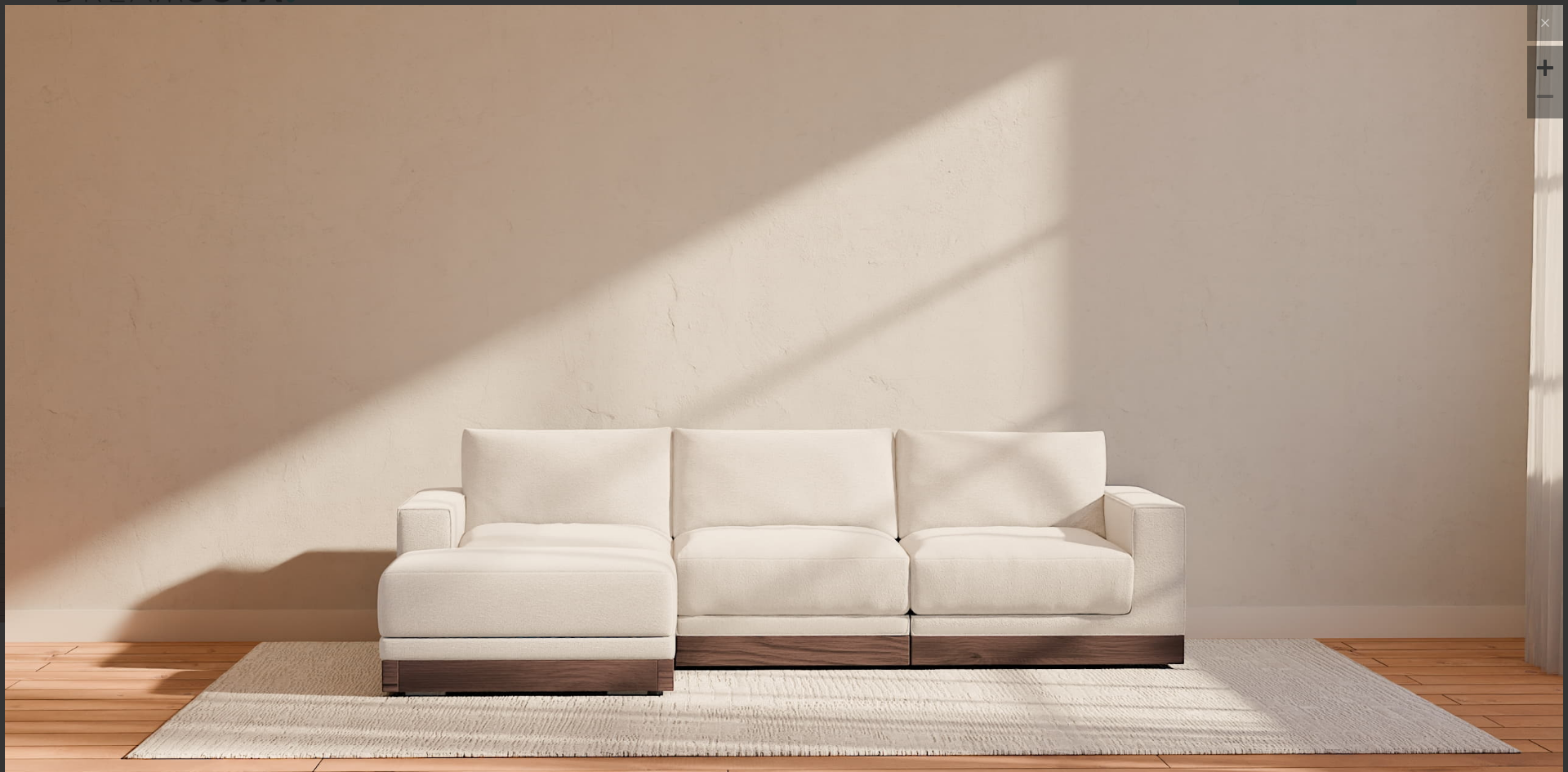
click at [1351, 380] on img at bounding box center [784, 264] width 1559 height 520
click at [1535, 20] on icon at bounding box center [1545, 22] width 20 height 20
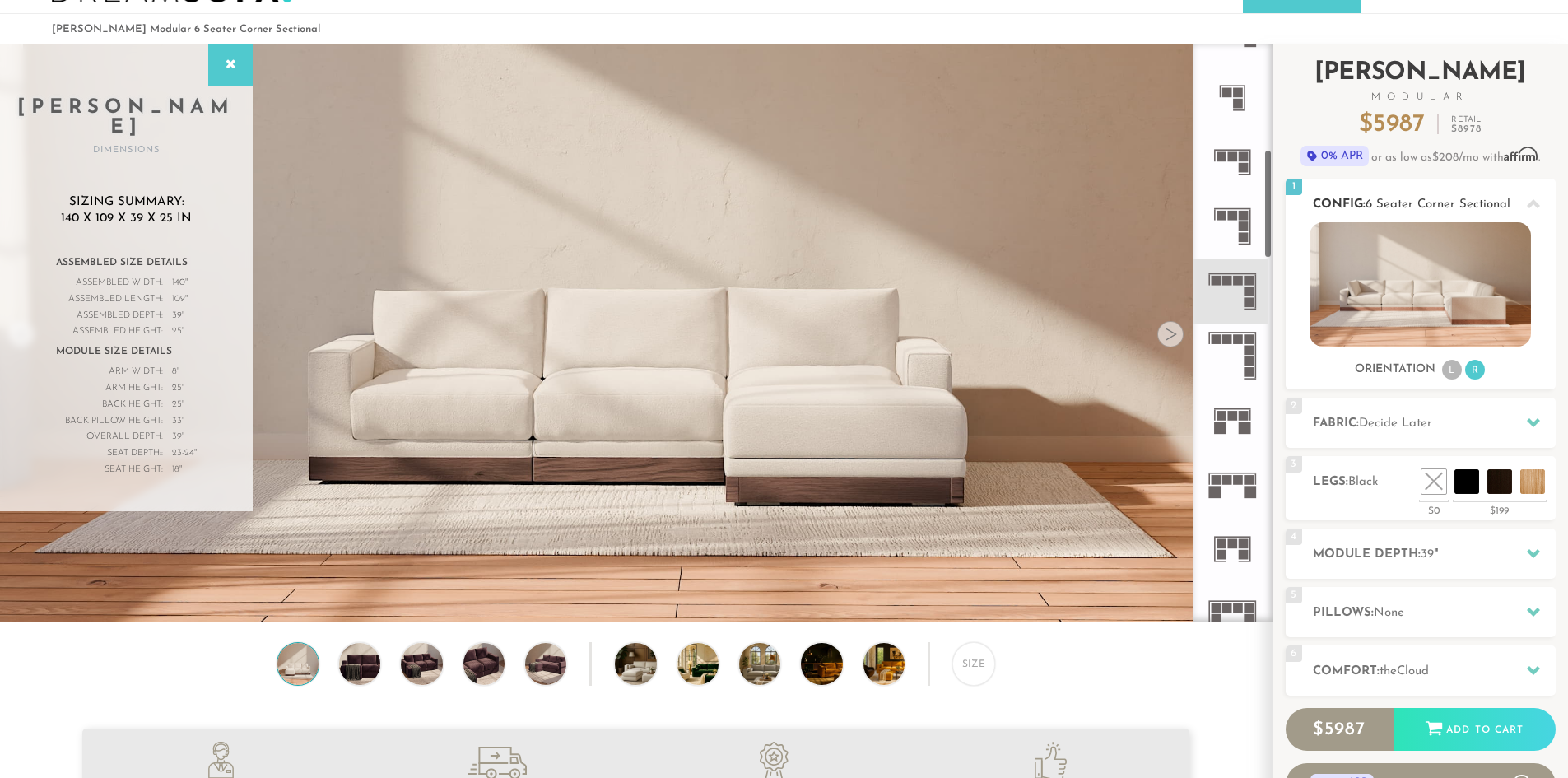
scroll to position [0, 0]
